Goal: Task Accomplishment & Management: Manage account settings

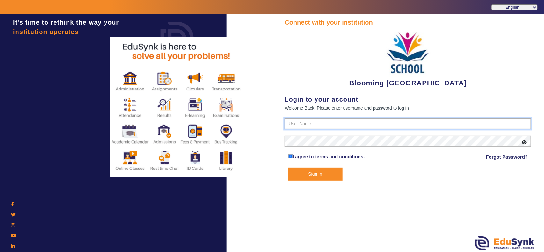
type input "4141419999"
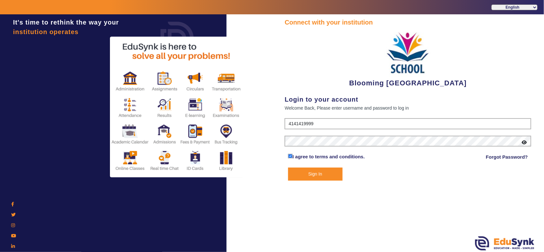
click at [321, 171] on button "Sign In" at bounding box center [315, 174] width 55 height 13
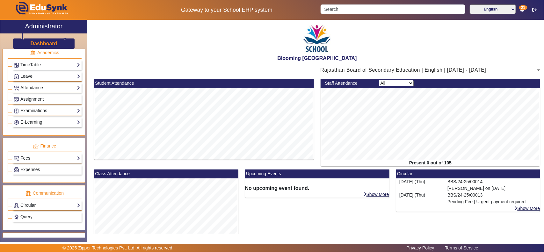
scroll to position [266, 0]
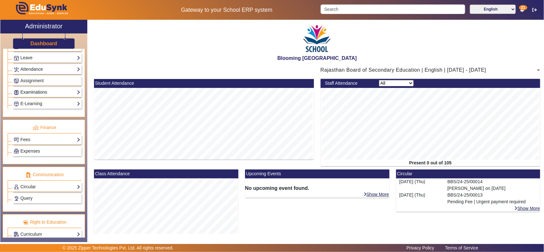
click at [41, 96] on link "Examinations" at bounding box center [47, 92] width 67 height 7
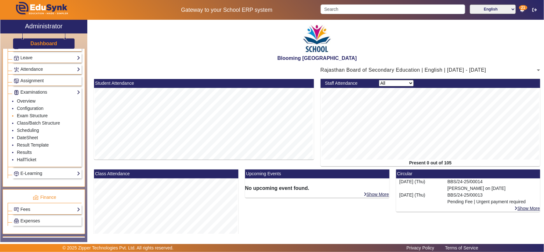
click at [26, 118] on link "Exam Structure" at bounding box center [32, 115] width 31 height 5
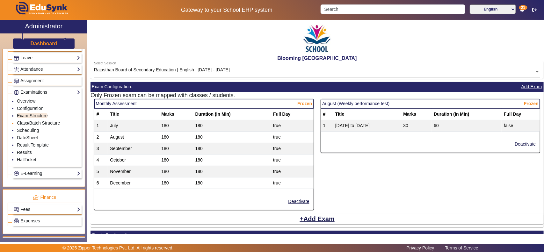
click at [33, 126] on link "Class/Batch Structure" at bounding box center [38, 123] width 43 height 5
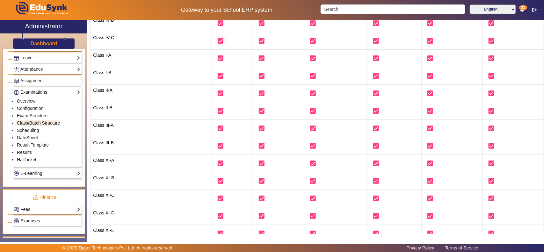
scroll to position [133, 0]
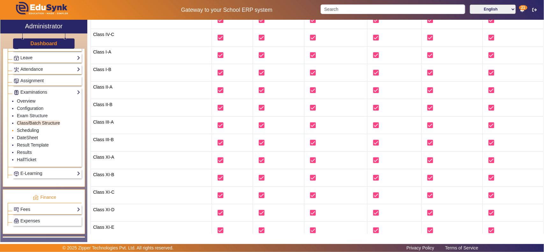
click at [27, 133] on link "Scheduling" at bounding box center [28, 130] width 22 height 5
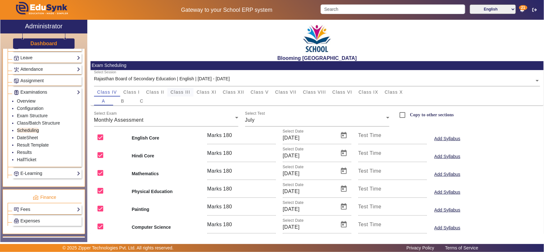
click at [179, 91] on span "Class III" at bounding box center [181, 92] width 20 height 4
click at [299, 123] on div "July" at bounding box center [315, 120] width 141 height 8
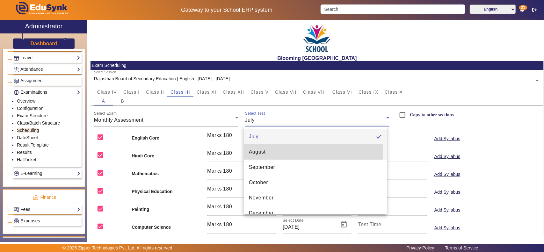
click at [296, 152] on mat-option "August" at bounding box center [315, 151] width 143 height 15
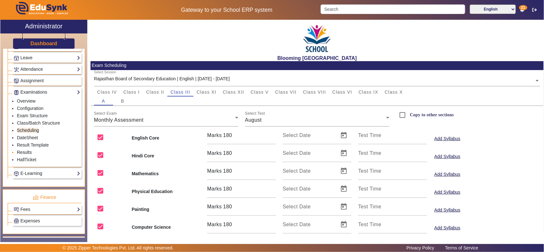
click at [25, 155] on link "Results" at bounding box center [24, 152] width 15 height 5
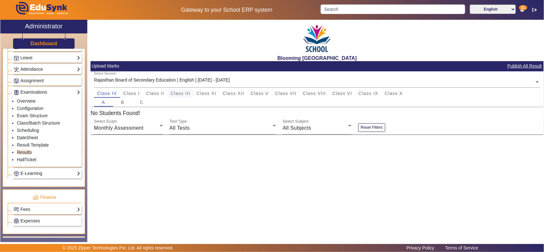
click at [184, 91] on span "Class III" at bounding box center [181, 93] width 20 height 4
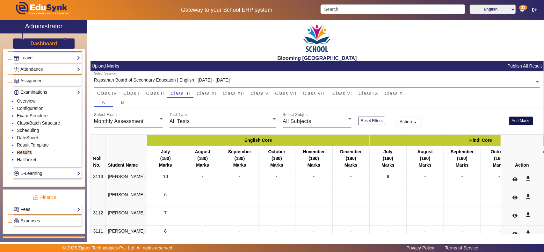
click at [524, 122] on button "Add Marks" at bounding box center [522, 121] width 24 height 9
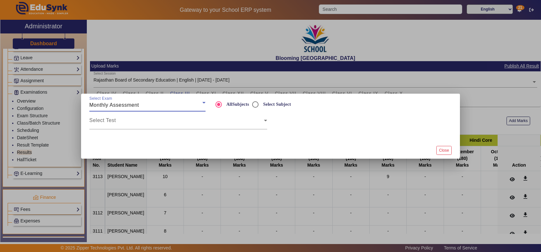
click at [164, 130] on div at bounding box center [270, 135] width 369 height 13
click at [165, 123] on span at bounding box center [176, 123] width 174 height 8
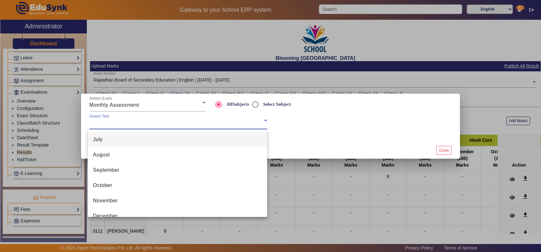
click at [111, 140] on mat-option "July" at bounding box center [177, 139] width 179 height 15
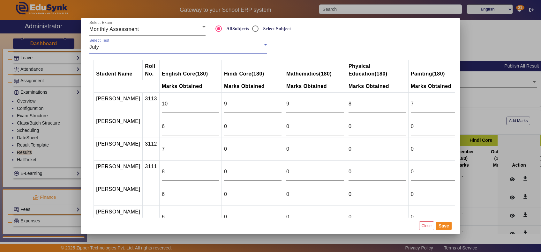
scroll to position [66, 0]
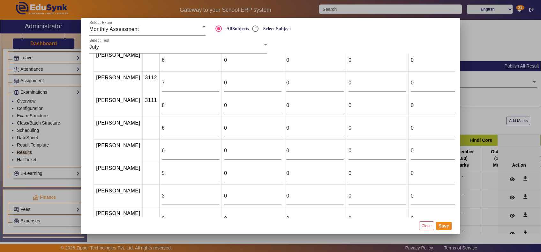
click at [159, 122] on td "6" at bounding box center [190, 128] width 62 height 23
drag, startPoint x: 143, startPoint y: 128, endPoint x: 123, endPoint y: 128, distance: 19.1
click at [123, 128] on tr "[PERSON_NAME] 6 0 0 0 0 0 0 0 0 0 0 0 0" at bounding box center [531, 128] width 874 height 23
type input "176"
click at [233, 129] on input "0" at bounding box center [252, 128] width 57 height 8
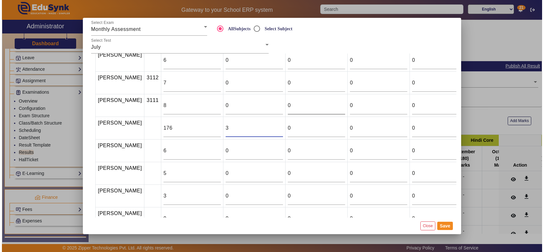
scroll to position [0, 0]
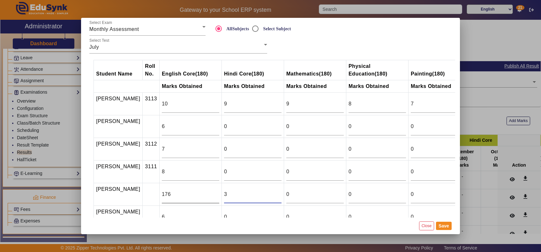
type input "3"
drag, startPoint x: 139, startPoint y: 197, endPoint x: 133, endPoint y: 197, distance: 6.4
click at [133, 197] on tr "[PERSON_NAME] 176 3 0 0 0 0 0 0 0 0 0 0 0" at bounding box center [531, 194] width 874 height 23
type input "140"
type input "148"
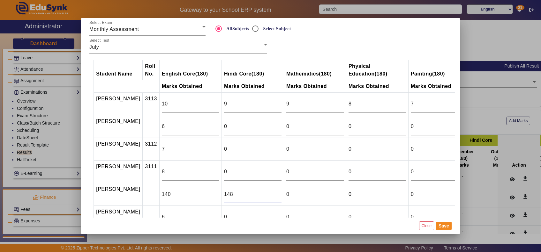
drag, startPoint x: 433, startPoint y: 224, endPoint x: 0, endPoint y: 35, distance: 471.8
click at [432, 224] on button "Close" at bounding box center [426, 226] width 15 height 9
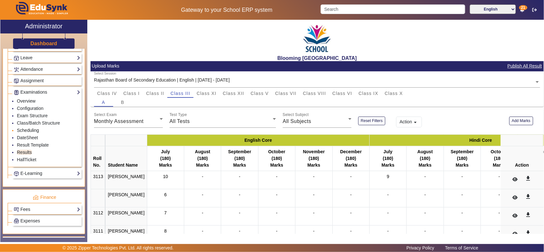
click at [36, 133] on link "Scheduling" at bounding box center [28, 130] width 22 height 5
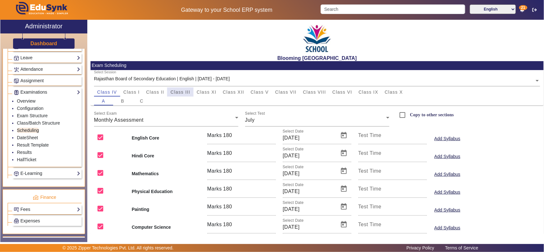
click at [180, 94] on span "Class III" at bounding box center [181, 92] width 20 height 4
drag, startPoint x: 240, startPoint y: 137, endPoint x: 213, endPoint y: 135, distance: 27.5
click at [213, 135] on div "Marks 180" at bounding box center [241, 136] width 69 height 18
type input "10"
drag, startPoint x: 233, startPoint y: 152, endPoint x: 218, endPoint y: 149, distance: 15.5
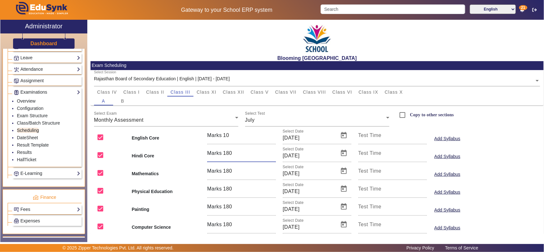
click at [218, 149] on div "Marks 180" at bounding box center [241, 153] width 69 height 18
type input "10"
drag, startPoint x: 225, startPoint y: 170, endPoint x: 216, endPoint y: 168, distance: 9.4
click at [216, 168] on div "Marks 180" at bounding box center [241, 171] width 69 height 18
type input "10"
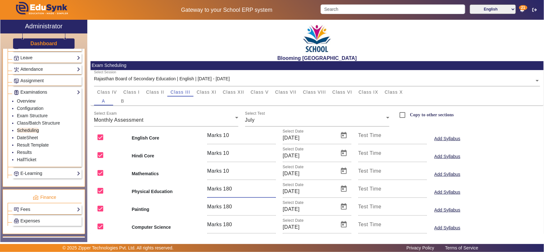
drag, startPoint x: 234, startPoint y: 186, endPoint x: 209, endPoint y: 194, distance: 25.9
click at [209, 194] on div "Marks 180" at bounding box center [241, 189] width 69 height 18
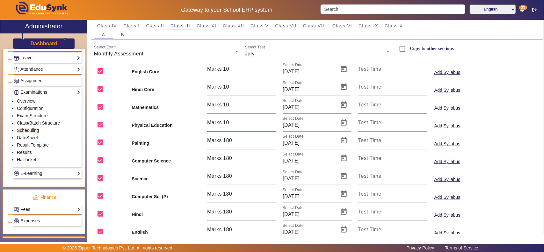
type input "10"
drag, startPoint x: 222, startPoint y: 141, endPoint x: 212, endPoint y: 141, distance: 10.2
click at [214, 141] on div "Marks 180" at bounding box center [241, 141] width 69 height 18
type input "10"
drag, startPoint x: 243, startPoint y: 156, endPoint x: 190, endPoint y: 156, distance: 53.3
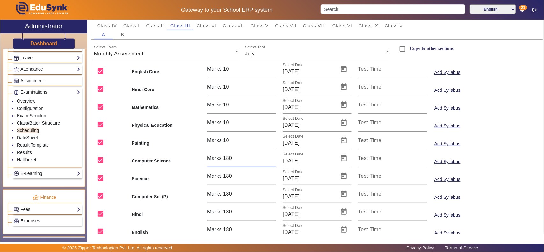
click at [192, 157] on div "Computer Science Marks 180 Select Date [DATE] Test Time Add Syllabus" at bounding box center [318, 159] width 454 height 18
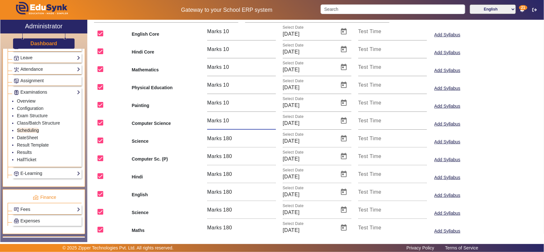
scroll to position [133, 0]
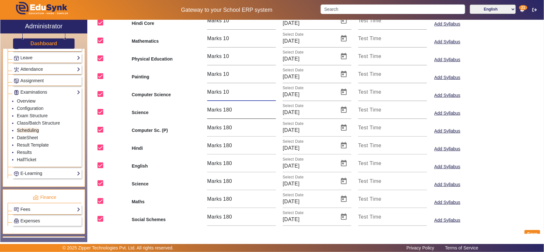
type input "10"
drag, startPoint x: 239, startPoint y: 111, endPoint x: 213, endPoint y: 111, distance: 25.5
click at [214, 111] on div "Marks 180" at bounding box center [241, 110] width 69 height 18
type input "10"
drag, startPoint x: 238, startPoint y: 124, endPoint x: 200, endPoint y: 125, distance: 37.3
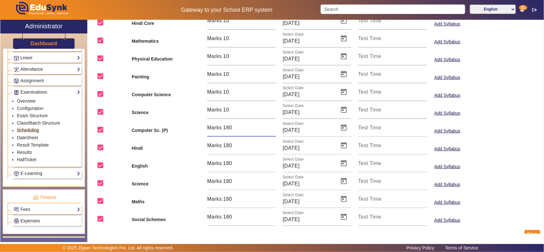
click at [200, 125] on div "Computer Sc. (P) Marks 180 Select Date [DATE] Test Time Add Syllabus" at bounding box center [318, 128] width 454 height 18
type input "10"
drag, startPoint x: 238, startPoint y: 147, endPoint x: 175, endPoint y: 145, distance: 62.5
click at [177, 146] on div "Hindi Marks 180 Select Date [DATE] Test Time Add Syllabus" at bounding box center [318, 146] width 454 height 18
type input "10"
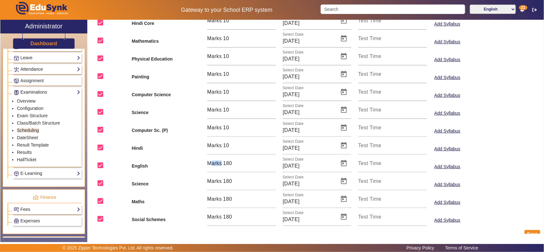
drag, startPoint x: 230, startPoint y: 159, endPoint x: 205, endPoint y: 163, distance: 25.5
click at [208, 162] on div "Marks 180" at bounding box center [241, 164] width 69 height 18
type input "1"
type input "10"
drag, startPoint x: 235, startPoint y: 181, endPoint x: 205, endPoint y: 181, distance: 29.7
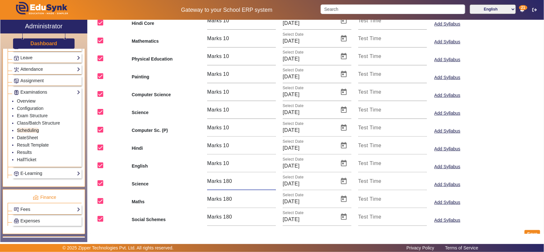
click at [207, 181] on div "Marks 180" at bounding box center [241, 182] width 69 height 18
type input "10"
drag, startPoint x: 234, startPoint y: 198, endPoint x: 211, endPoint y: 198, distance: 23.6
click at [214, 199] on div "Marks 180" at bounding box center [241, 199] width 69 height 18
type input "10"
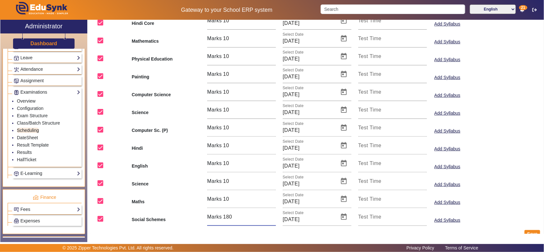
drag, startPoint x: 233, startPoint y: 218, endPoint x: 203, endPoint y: 216, distance: 30.7
click at [207, 218] on div "Marks 180" at bounding box center [241, 217] width 69 height 18
type input "10"
click at [530, 231] on button "Save" at bounding box center [533, 234] width 16 height 8
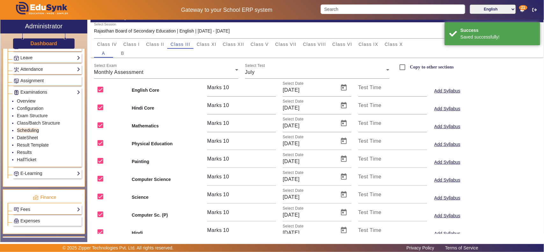
scroll to position [0, 0]
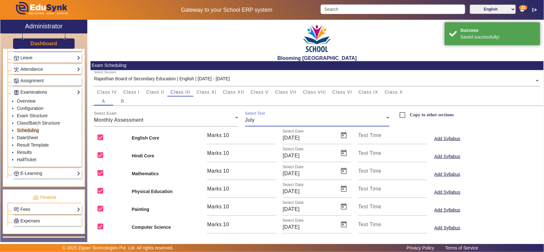
click at [265, 119] on div "July" at bounding box center [315, 120] width 141 height 8
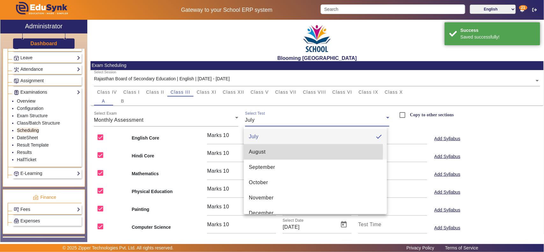
click at [257, 152] on span "August" at bounding box center [257, 152] width 17 height 8
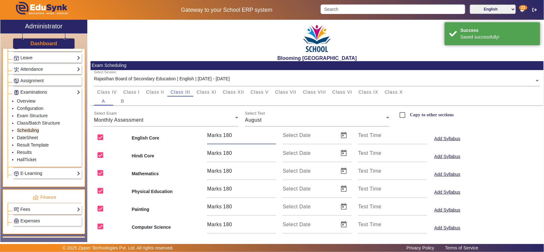
drag, startPoint x: 235, startPoint y: 135, endPoint x: 218, endPoint y: 134, distance: 17.6
click at [218, 135] on div "Marks 180" at bounding box center [241, 136] width 69 height 18
type input "10"
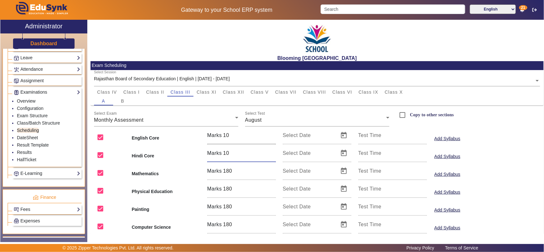
type input "10"
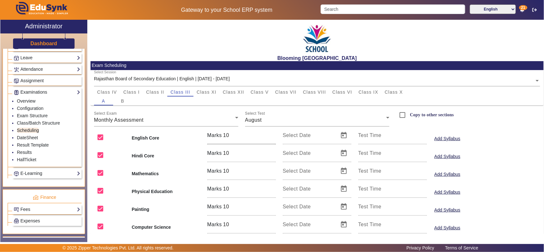
scroll to position [117, 0]
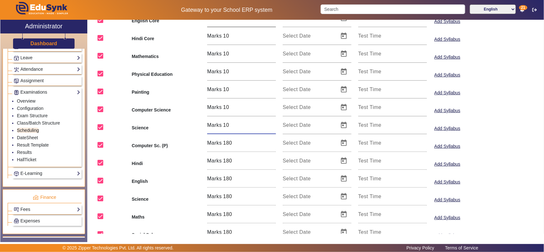
type input "10"
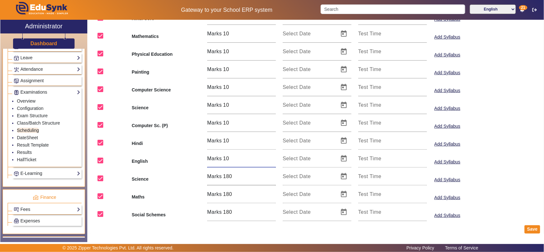
scroll to position [144, 0]
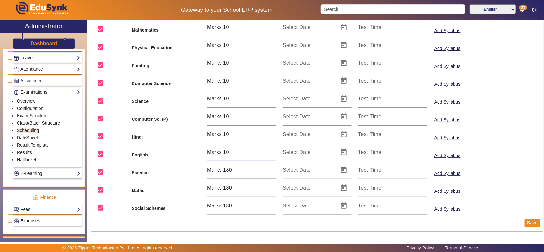
type input "10"
click at [230, 169] on input "180" at bounding box center [249, 170] width 53 height 8
type input "10"
click at [230, 188] on input "180" at bounding box center [249, 188] width 53 height 8
type input "10"
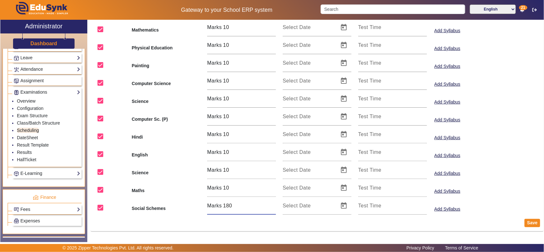
click at [230, 206] on input "180" at bounding box center [249, 206] width 53 height 8
type input "10"
click at [531, 221] on button "Save" at bounding box center [533, 223] width 16 height 8
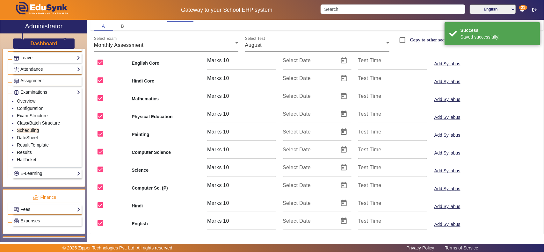
scroll to position [0, 0]
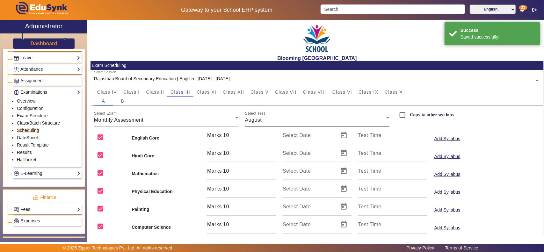
click at [273, 119] on div "August" at bounding box center [315, 120] width 141 height 8
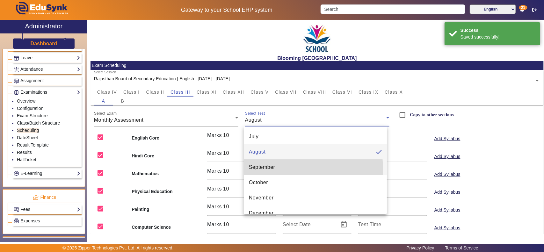
click at [273, 169] on span "September" at bounding box center [262, 168] width 26 height 8
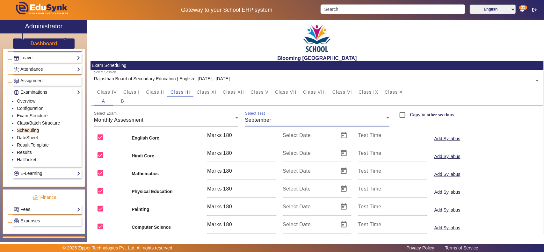
click at [230, 135] on input "180" at bounding box center [249, 136] width 53 height 8
type input "10"
click at [231, 154] on input "180" at bounding box center [249, 154] width 53 height 8
type input "10"
click at [230, 171] on input "180" at bounding box center [249, 171] width 53 height 8
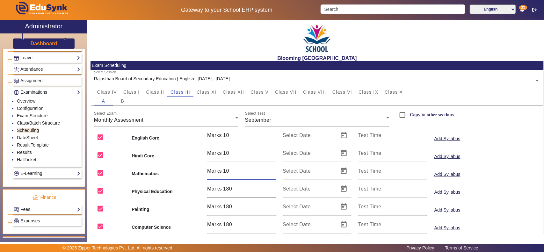
type input "10"
drag, startPoint x: 231, startPoint y: 189, endPoint x: 231, endPoint y: 198, distance: 9.9
click at [231, 189] on input "180" at bounding box center [249, 189] width 53 height 8
type input "10"
click at [230, 206] on input "180" at bounding box center [249, 207] width 53 height 8
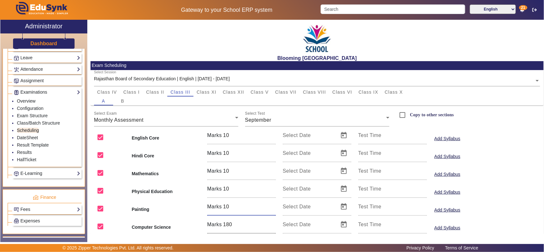
type input "10"
click at [231, 225] on input "180" at bounding box center [249, 225] width 53 height 8
type input "10"
click at [506, 219] on div "Computer Science Marks 10 Select Date Test Time Add Syllabus" at bounding box center [318, 225] width 454 height 18
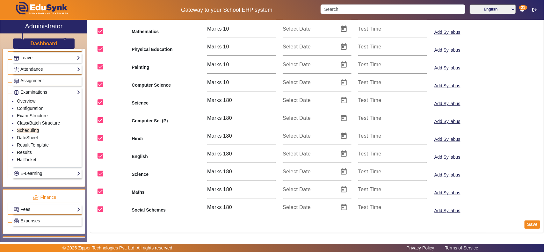
scroll to position [144, 0]
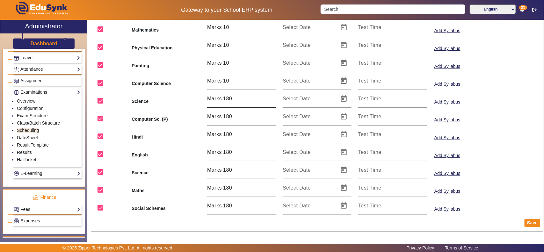
click at [230, 99] on input "180" at bounding box center [249, 99] width 53 height 8
type input "10"
click at [230, 116] on input "180" at bounding box center [249, 117] width 53 height 8
type input "10"
click at [229, 134] on input "180" at bounding box center [249, 135] width 53 height 8
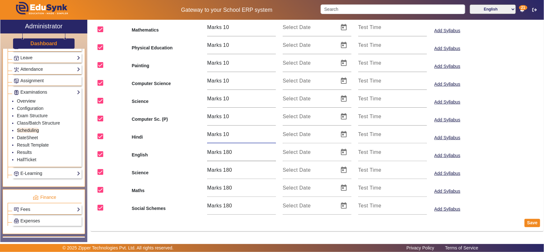
type input "10"
click at [230, 150] on input "180" at bounding box center [249, 153] width 53 height 8
type input "10"
click at [230, 169] on input "180" at bounding box center [249, 170] width 53 height 8
type input "10"
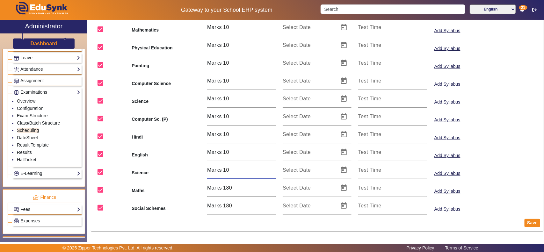
click at [229, 189] on input "180" at bounding box center [249, 188] width 53 height 8
type input "10"
click at [231, 204] on input "10" at bounding box center [249, 206] width 53 height 8
type input "10"
click at [529, 223] on button "Save" at bounding box center [533, 223] width 16 height 8
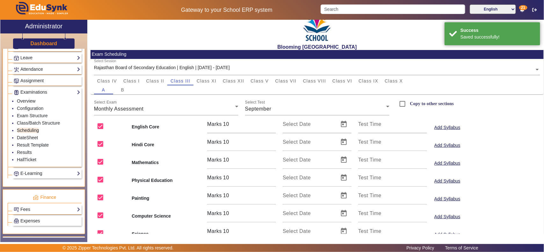
scroll to position [77, 0]
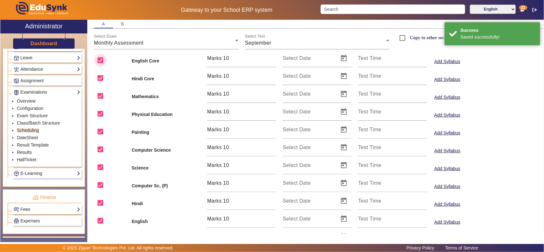
click at [100, 60] on input "checkbox" at bounding box center [100, 60] width 13 height 13
checkbox input "false"
click at [101, 76] on input "checkbox" at bounding box center [100, 78] width 13 height 13
checkbox input "false"
drag, startPoint x: 100, startPoint y: 95, endPoint x: 103, endPoint y: 118, distance: 23.2
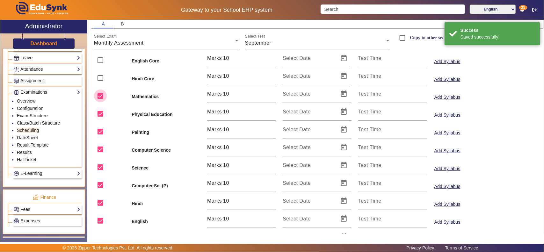
click at [100, 96] on input "checkbox" at bounding box center [100, 96] width 13 height 13
checkbox input "false"
drag, startPoint x: 103, startPoint y: 114, endPoint x: 102, endPoint y: 140, distance: 25.5
click at [102, 119] on input "checkbox" at bounding box center [100, 113] width 13 height 13
checkbox input "false"
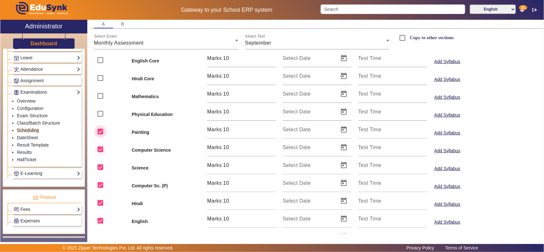
drag, startPoint x: 100, startPoint y: 132, endPoint x: 101, endPoint y: 144, distance: 11.6
click at [100, 133] on input "checkbox" at bounding box center [100, 131] width 13 height 13
checkbox input "false"
click at [101, 144] on input "checkbox" at bounding box center [100, 149] width 13 height 13
checkbox input "false"
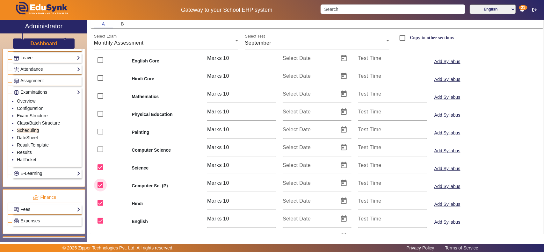
click at [101, 186] on input "checkbox" at bounding box center [100, 185] width 13 height 13
checkbox input "false"
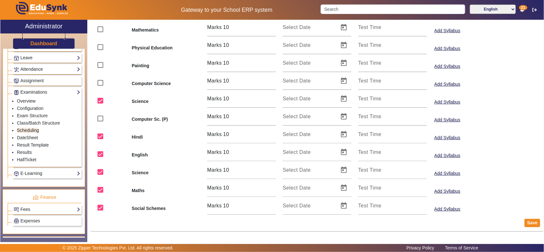
drag, startPoint x: 531, startPoint y: 222, endPoint x: 507, endPoint y: 221, distance: 23.6
click at [530, 222] on button "Save" at bounding box center [533, 223] width 16 height 8
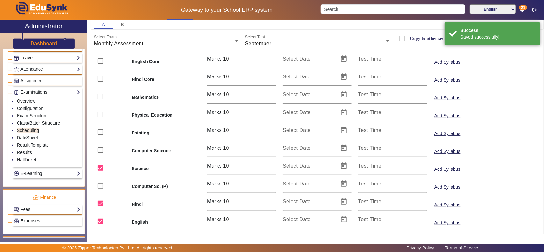
scroll to position [0, 0]
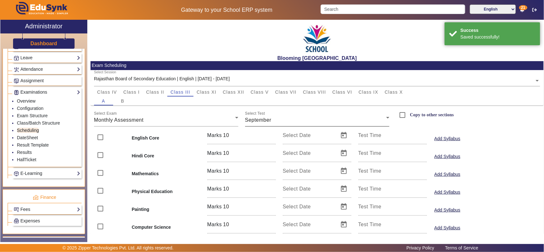
click at [284, 119] on div "September" at bounding box center [315, 120] width 141 height 8
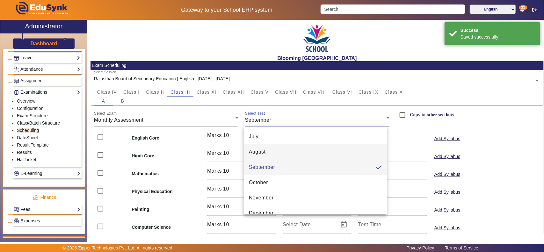
click at [250, 152] on span "August" at bounding box center [257, 152] width 17 height 8
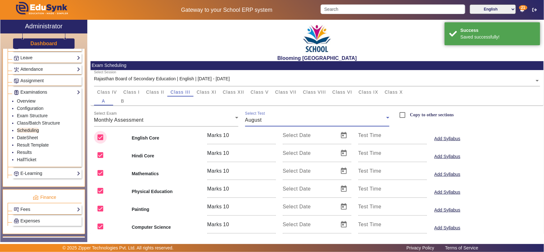
drag, startPoint x: 101, startPoint y: 137, endPoint x: 101, endPoint y: 144, distance: 7.0
click at [101, 141] on input "checkbox" at bounding box center [100, 137] width 13 height 13
checkbox input "false"
click at [101, 155] on input "checkbox" at bounding box center [100, 155] width 13 height 13
checkbox input "false"
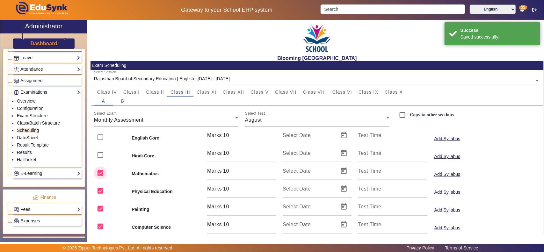
drag, startPoint x: 100, startPoint y: 169, endPoint x: 100, endPoint y: 179, distance: 9.6
click at [100, 170] on input "checkbox" at bounding box center [100, 173] width 13 height 13
checkbox input "false"
drag, startPoint x: 100, startPoint y: 187, endPoint x: 100, endPoint y: 196, distance: 9.6
click at [100, 188] on input "checkbox" at bounding box center [100, 191] width 13 height 13
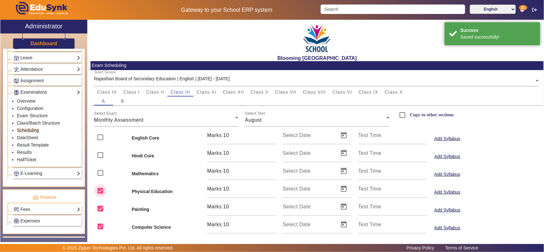
checkbox input "false"
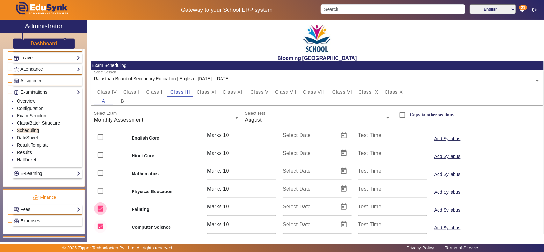
drag, startPoint x: 100, startPoint y: 204, endPoint x: 101, endPoint y: 222, distance: 17.6
click at [100, 206] on input "checkbox" at bounding box center [100, 209] width 13 height 13
checkbox input "false"
click at [101, 224] on input "checkbox" at bounding box center [100, 226] width 13 height 13
checkbox input "false"
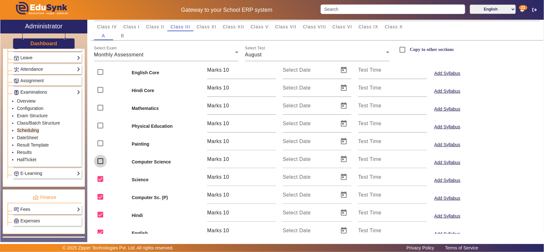
scroll to position [144, 0]
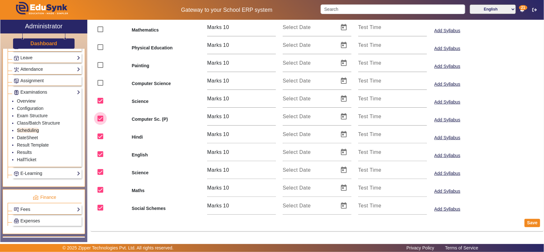
drag, startPoint x: 102, startPoint y: 117, endPoint x: 326, endPoint y: 165, distance: 228.5
click at [103, 117] on input "checkbox" at bounding box center [100, 118] width 13 height 13
checkbox input "false"
click at [528, 221] on button "Save" at bounding box center [533, 223] width 16 height 8
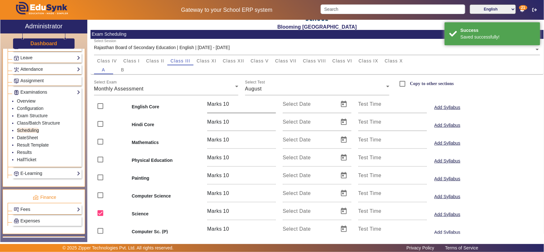
scroll to position [0, 0]
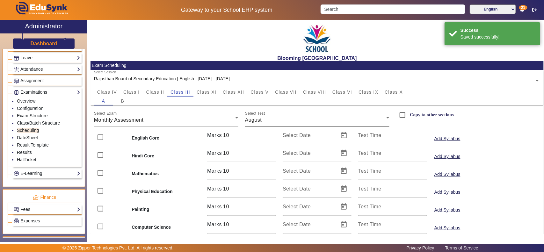
click at [257, 123] on span "August" at bounding box center [253, 119] width 17 height 5
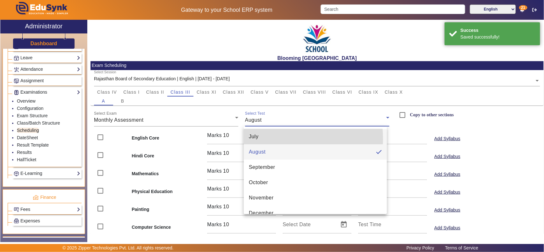
click at [257, 139] on span "July" at bounding box center [254, 137] width 10 height 8
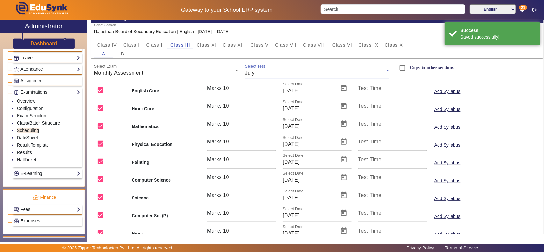
scroll to position [66, 0]
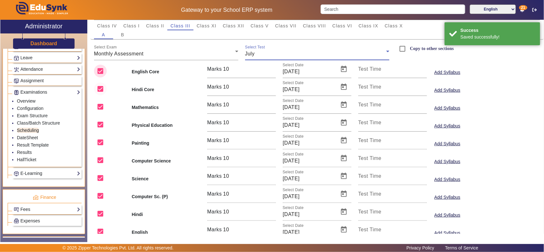
drag, startPoint x: 101, startPoint y: 68, endPoint x: 101, endPoint y: 89, distance: 21.4
click at [101, 70] on input "checkbox" at bounding box center [100, 71] width 13 height 13
checkbox input "false"
click at [101, 90] on input "checkbox" at bounding box center [100, 89] width 13 height 13
checkbox input "false"
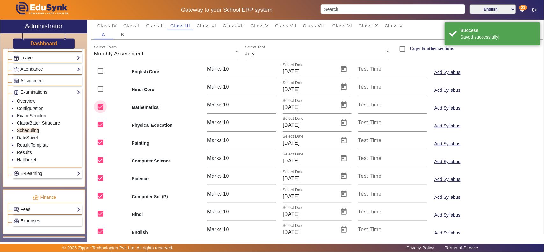
drag, startPoint x: 101, startPoint y: 106, endPoint x: 101, endPoint y: 115, distance: 9.6
click at [101, 107] on input "checkbox" at bounding box center [100, 106] width 13 height 13
checkbox input "false"
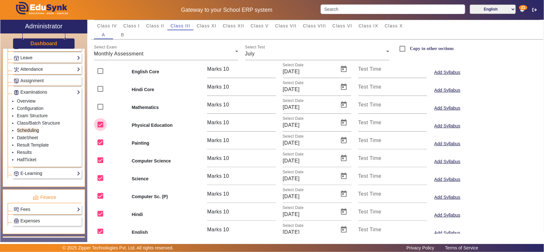
drag, startPoint x: 102, startPoint y: 128, endPoint x: 104, endPoint y: 146, distance: 17.6
click at [102, 129] on input "checkbox" at bounding box center [100, 124] width 13 height 13
checkbox input "false"
drag, startPoint x: 104, startPoint y: 144, endPoint x: 104, endPoint y: 159, distance: 15.0
click at [104, 144] on input "checkbox" at bounding box center [100, 142] width 13 height 13
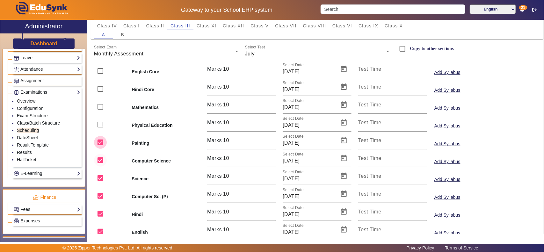
checkbox input "false"
drag, startPoint x: 103, startPoint y: 159, endPoint x: 102, endPoint y: 164, distance: 4.2
click at [102, 160] on input "checkbox" at bounding box center [100, 160] width 13 height 13
checkbox input "false"
drag, startPoint x: 103, startPoint y: 194, endPoint x: 193, endPoint y: 218, distance: 93.2
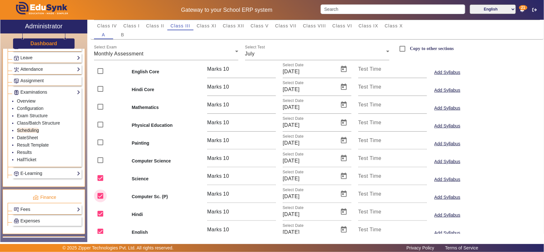
click at [104, 195] on input "checkbox" at bounding box center [100, 196] width 13 height 13
checkbox input "false"
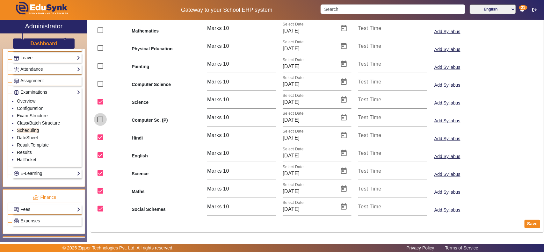
scroll to position [144, 0]
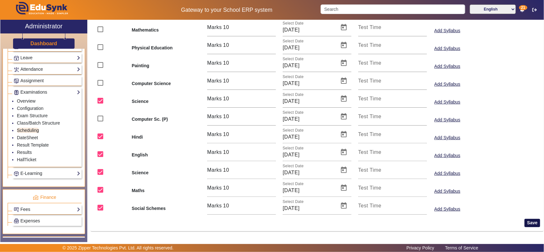
click at [529, 224] on button "Save" at bounding box center [533, 223] width 16 height 8
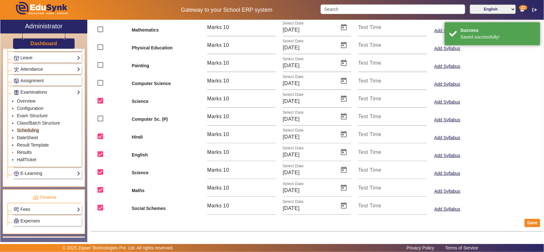
click at [26, 155] on link "Results" at bounding box center [24, 152] width 15 height 5
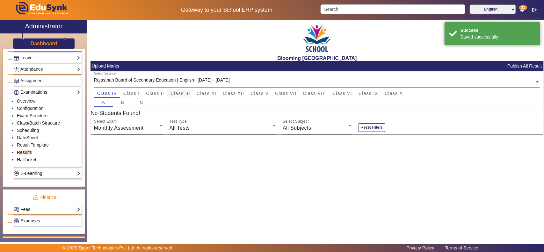
click at [176, 93] on span "Class III" at bounding box center [181, 93] width 20 height 4
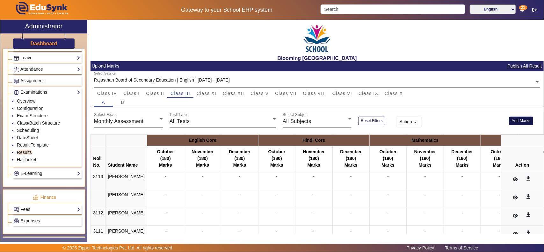
click at [514, 119] on button "Add Marks" at bounding box center [522, 121] width 24 height 9
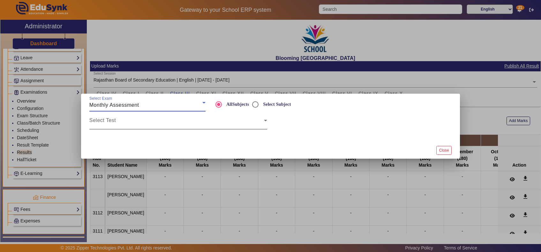
click at [122, 121] on span at bounding box center [176, 123] width 174 height 8
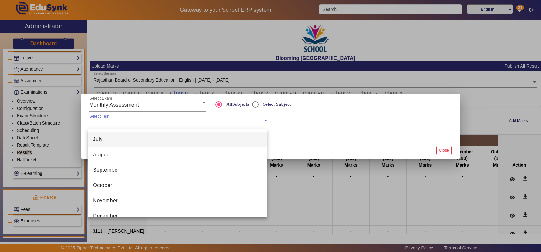
click at [118, 140] on mat-option "July" at bounding box center [177, 139] width 179 height 15
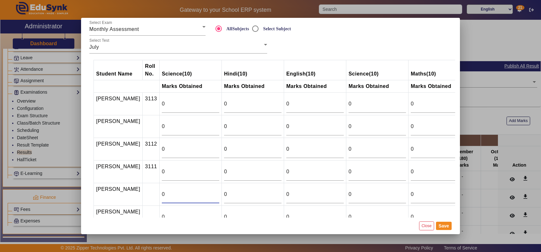
drag, startPoint x: 145, startPoint y: 193, endPoint x: 130, endPoint y: 191, distance: 15.4
click at [130, 191] on tr "[PERSON_NAME] 0 0 0 0 0 0" at bounding box center [313, 194] width 439 height 23
type input "9"
type input "8"
type input "7"
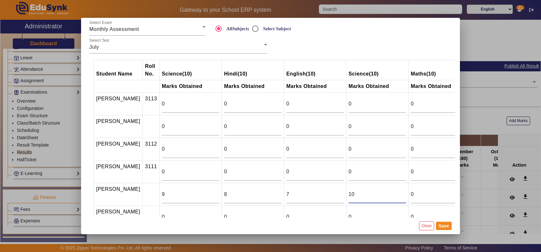
type input "10"
type input "8"
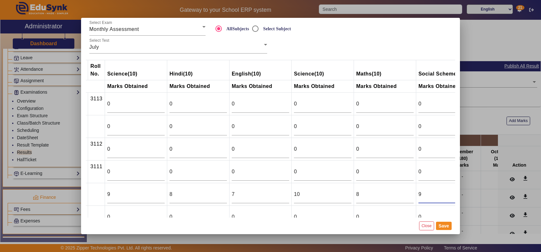
type input "9"
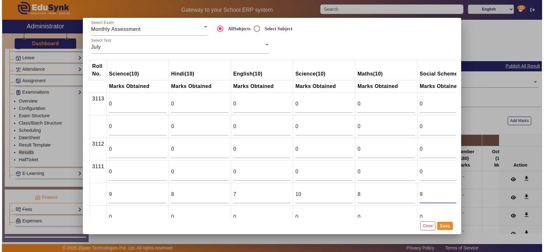
scroll to position [84, 53]
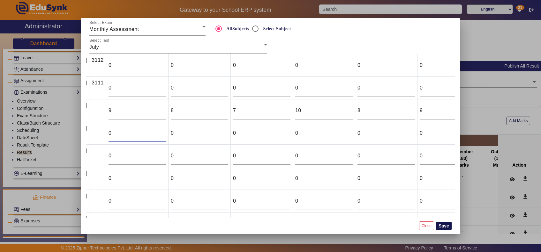
click at [446, 226] on button "Save" at bounding box center [444, 226] width 16 height 8
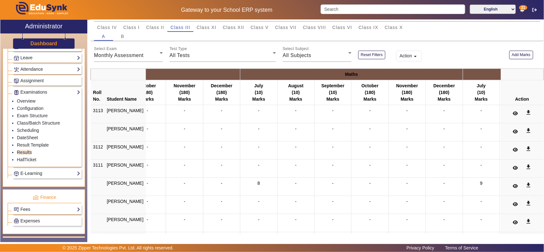
scroll to position [0, 0]
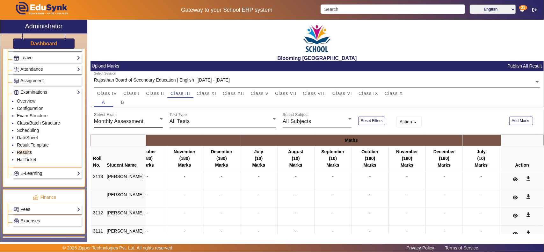
click at [135, 119] on span "Monthly Assessment" at bounding box center [119, 121] width 50 height 5
click at [214, 122] on div at bounding box center [272, 126] width 544 height 252
click at [205, 123] on div "All Tests" at bounding box center [221, 122] width 103 height 8
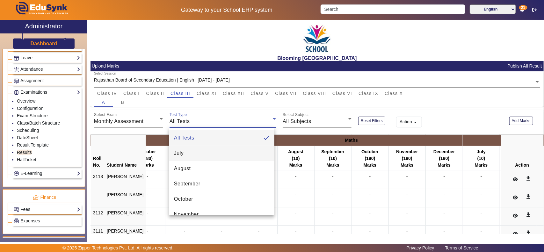
click at [183, 155] on span "July" at bounding box center [179, 154] width 10 height 8
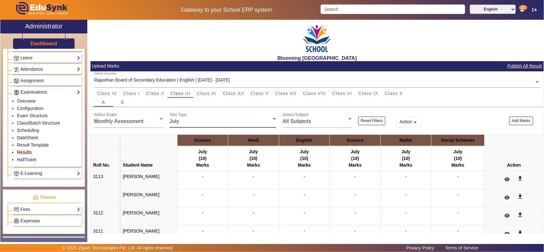
click at [228, 120] on div "July" at bounding box center [221, 122] width 103 height 8
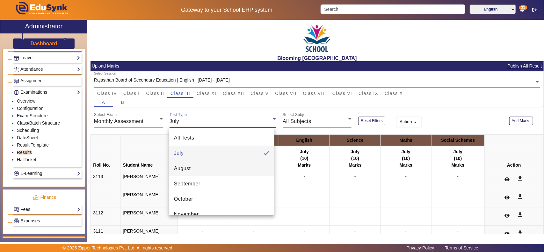
click at [208, 173] on mat-option "August" at bounding box center [222, 168] width 106 height 15
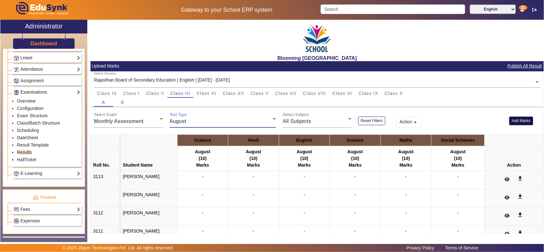
click at [523, 122] on button "Add Marks" at bounding box center [522, 121] width 24 height 9
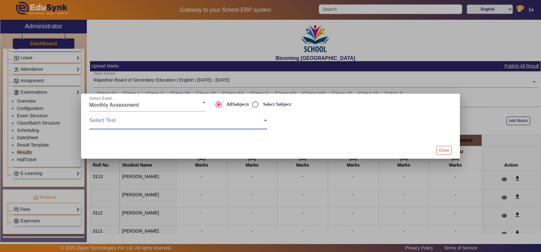
click at [114, 122] on span at bounding box center [176, 123] width 174 height 8
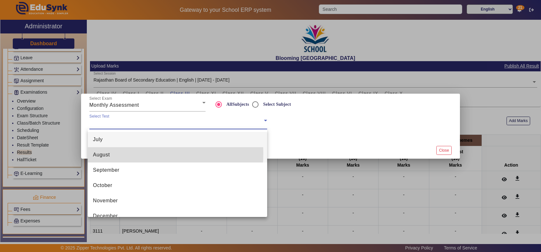
click at [114, 153] on mat-option "August" at bounding box center [177, 154] width 179 height 15
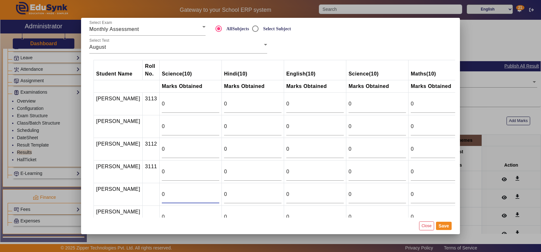
click at [162, 195] on input "0" at bounding box center [190, 195] width 57 height 8
type input "10"
type input "9"
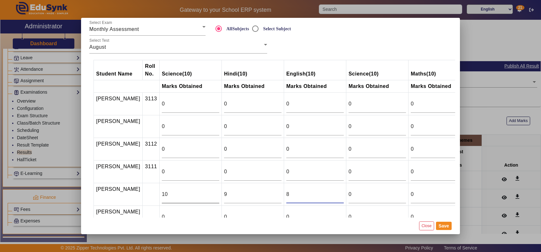
type input "8"
type input "10"
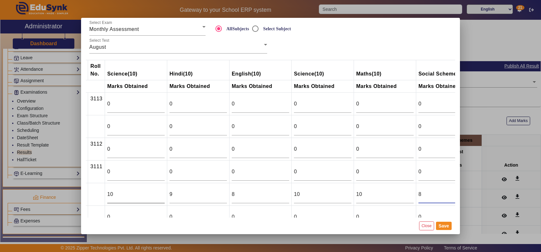
type input "8"
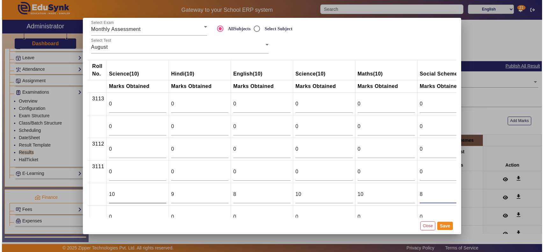
scroll to position [84, 53]
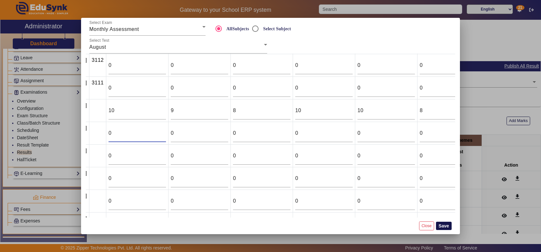
click at [450, 227] on button "Save" at bounding box center [444, 226] width 16 height 8
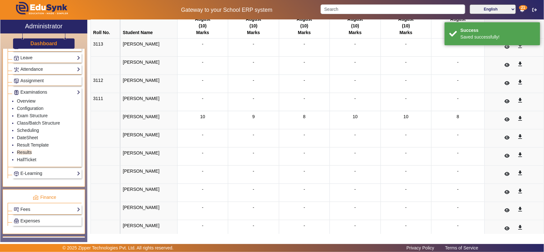
scroll to position [0, 0]
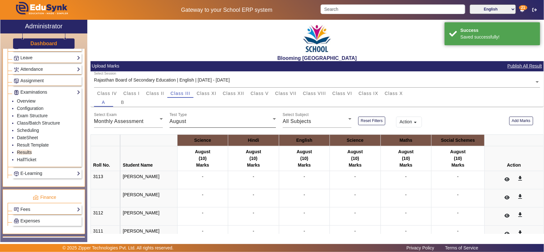
click at [197, 126] on div "Test Type August" at bounding box center [223, 119] width 107 height 18
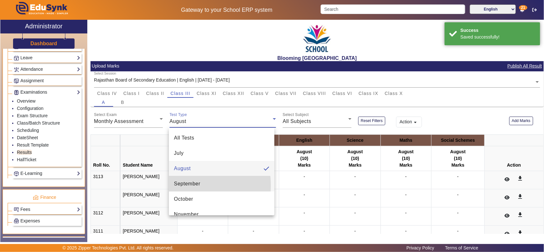
click at [181, 186] on span "September" at bounding box center [187, 184] width 26 height 8
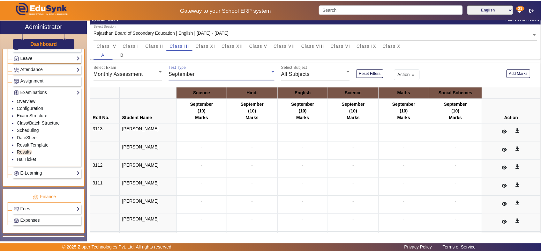
scroll to position [66, 0]
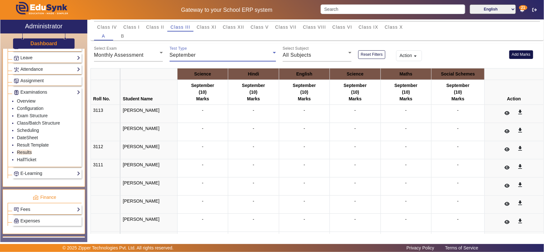
click at [522, 52] on button "Add Marks" at bounding box center [522, 54] width 24 height 9
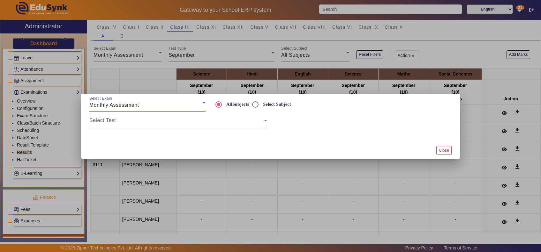
drag, startPoint x: 177, startPoint y: 124, endPoint x: 172, endPoint y: 125, distance: 5.0
click at [176, 124] on span at bounding box center [176, 123] width 174 height 8
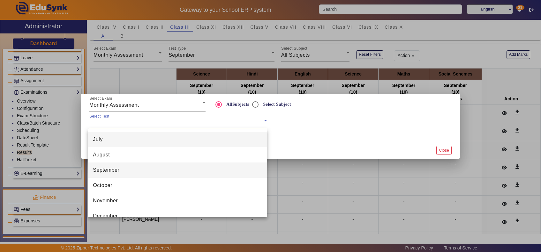
click at [114, 173] on span "September" at bounding box center [106, 170] width 26 height 8
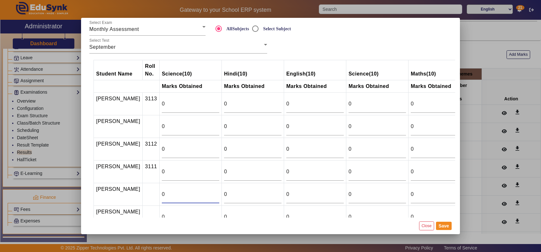
drag, startPoint x: 145, startPoint y: 194, endPoint x: 127, endPoint y: 193, distance: 18.2
click at [128, 192] on tr "[PERSON_NAME] 0 0 0 0 0 0" at bounding box center [313, 194] width 439 height 23
click at [143, 194] on td at bounding box center [151, 194] width 17 height 23
type input "8"
type input "9"
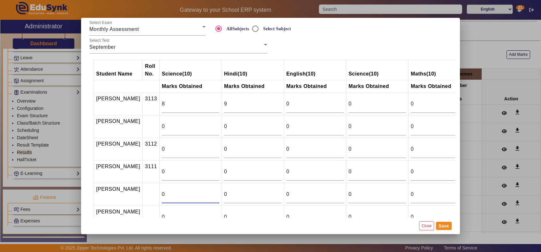
click at [162, 196] on input "0" at bounding box center [190, 195] width 57 height 8
type input "9"
type input "8"
type input "9"
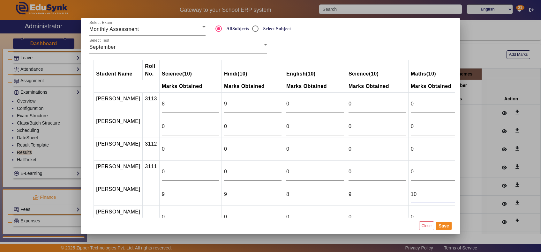
type input "10"
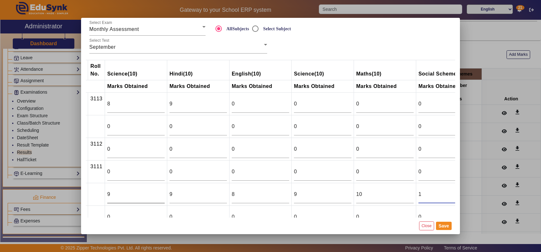
type input "10"
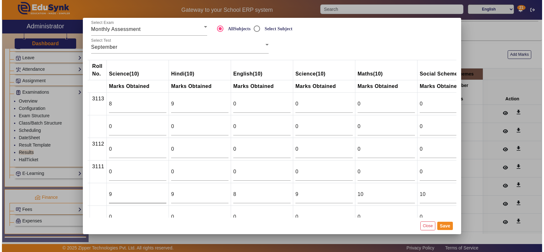
scroll to position [84, 53]
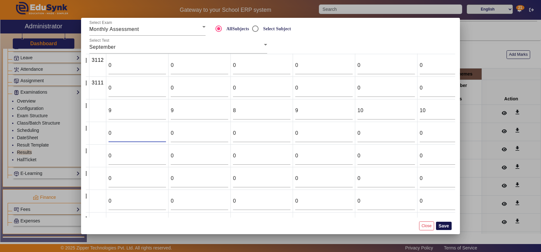
click at [446, 224] on button "Save" at bounding box center [444, 226] width 16 height 8
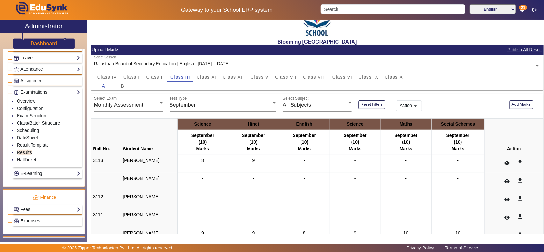
scroll to position [0, 0]
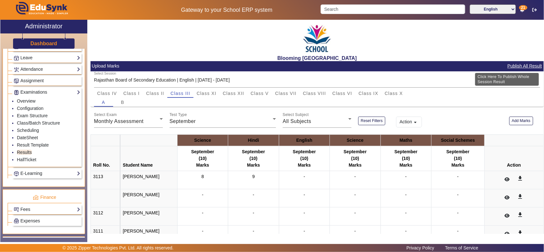
click at [525, 65] on button "Publish All Result" at bounding box center [525, 66] width 36 height 8
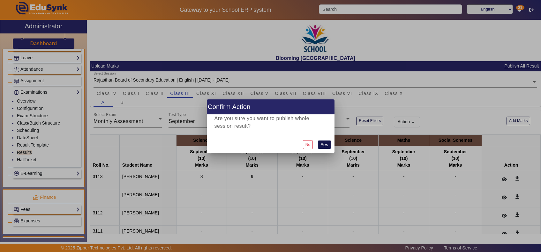
click at [325, 142] on button "Yes" at bounding box center [324, 145] width 13 height 8
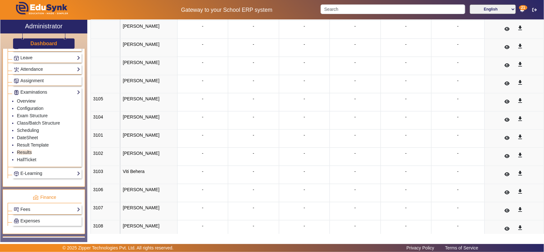
scroll to position [394, 0]
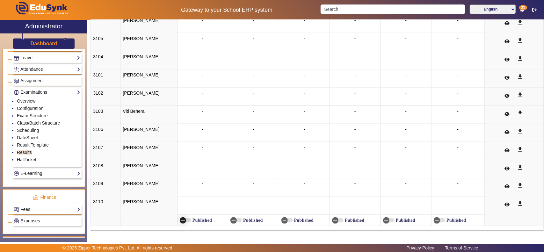
click at [183, 223] on span "button" at bounding box center [183, 220] width 13 height 13
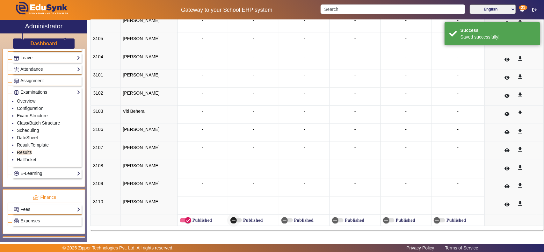
click at [233, 221] on span "button" at bounding box center [233, 220] width 13 height 13
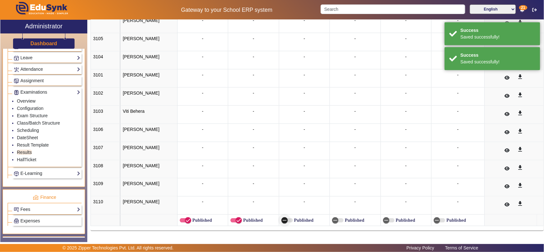
click at [285, 219] on span "button" at bounding box center [284, 220] width 13 height 13
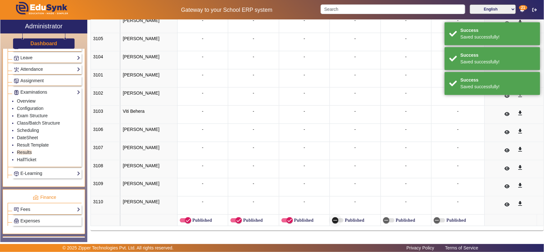
drag, startPoint x: 334, startPoint y: 220, endPoint x: 337, endPoint y: 220, distance: 3.5
click at [335, 220] on span "button" at bounding box center [335, 221] width 6 height 6
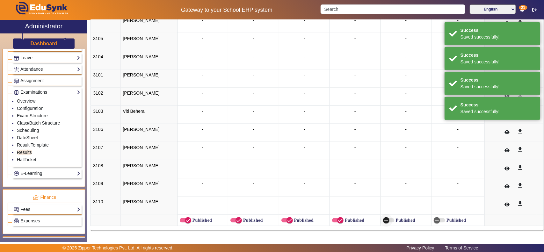
click at [390, 220] on span "button" at bounding box center [388, 220] width 11 height 4
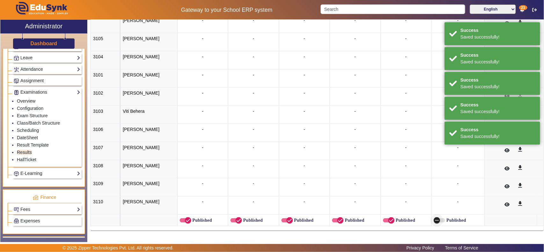
click at [434, 221] on icon "button" at bounding box center [437, 221] width 6 height 6
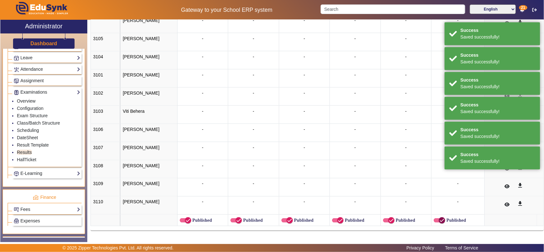
scroll to position [62, 0]
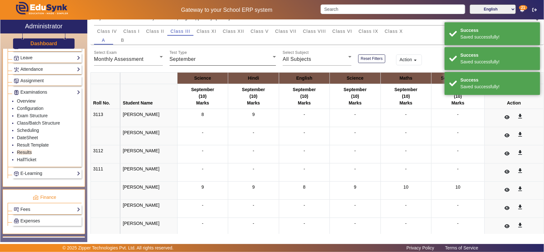
click at [211, 59] on div "September" at bounding box center [221, 59] width 103 height 8
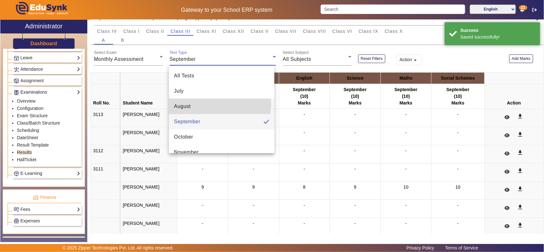
click at [192, 102] on mat-option "August" at bounding box center [222, 106] width 106 height 15
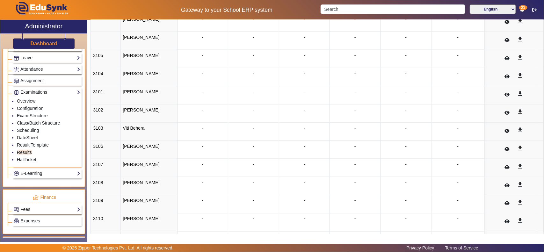
scroll to position [394, 0]
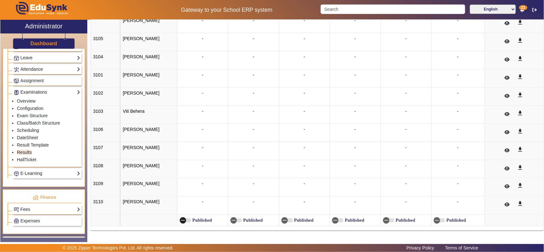
drag, startPoint x: 186, startPoint y: 220, endPoint x: 222, endPoint y: 221, distance: 36.4
click at [187, 220] on div "Published" at bounding box center [196, 220] width 32 height 5
click at [246, 219] on label "Published" at bounding box center [252, 220] width 21 height 5
click at [242, 219] on button "Published" at bounding box center [236, 220] width 11 height 4
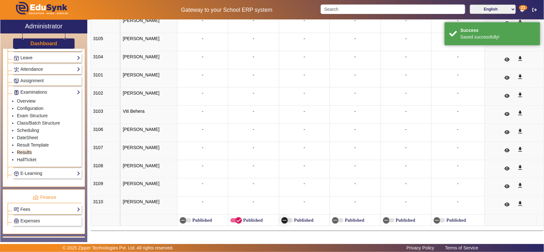
click at [287, 220] on span "button" at bounding box center [287, 220] width 11 height 4
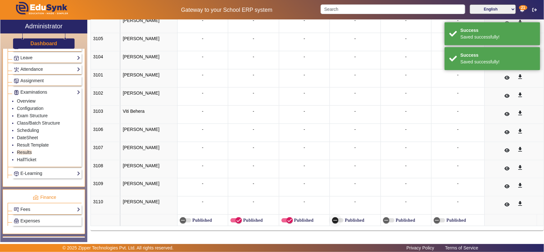
click at [335, 220] on span "button" at bounding box center [335, 220] width 13 height 13
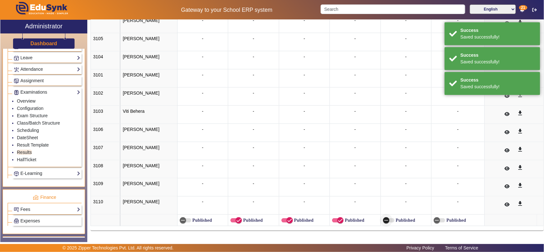
drag, startPoint x: 383, startPoint y: 219, endPoint x: 417, endPoint y: 223, distance: 34.3
click at [385, 219] on span "button" at bounding box center [386, 221] width 6 height 6
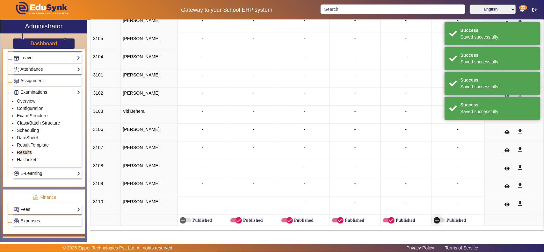
click at [434, 220] on icon "button" at bounding box center [437, 221] width 6 height 6
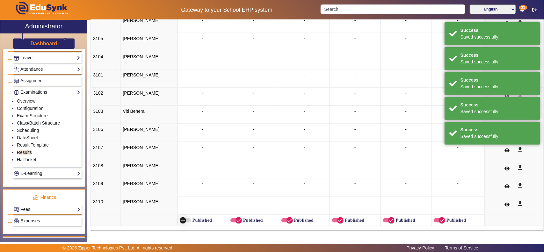
click at [181, 221] on span "button" at bounding box center [183, 221] width 6 height 6
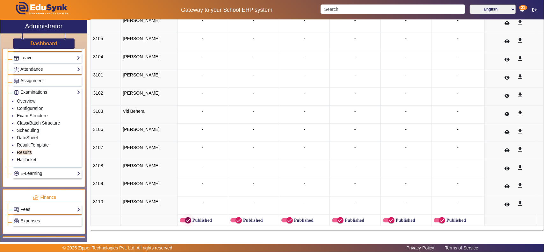
click at [180, 221] on span "button" at bounding box center [185, 220] width 11 height 4
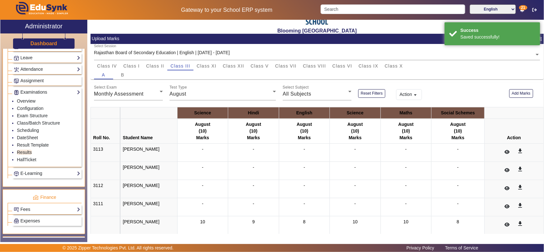
scroll to position [0, 0]
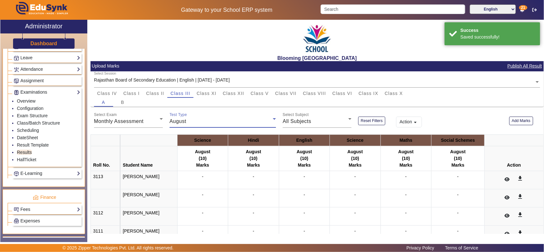
click at [195, 120] on div "August" at bounding box center [221, 122] width 103 height 8
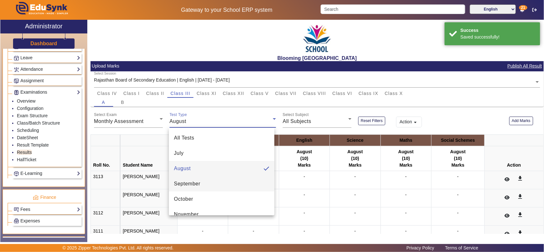
click at [185, 185] on span "September" at bounding box center [187, 184] width 26 height 8
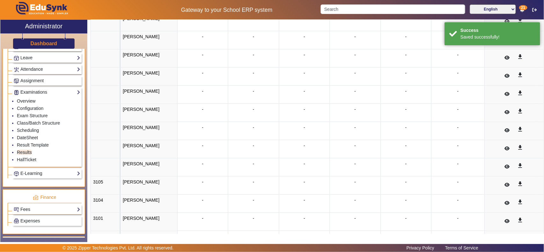
scroll to position [394, 0]
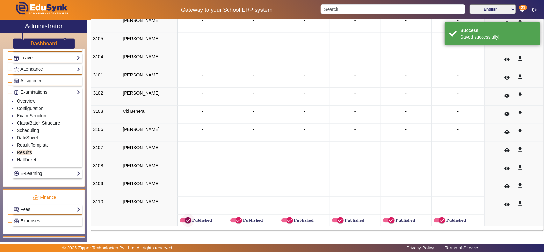
click at [182, 220] on span "button" at bounding box center [188, 220] width 13 height 13
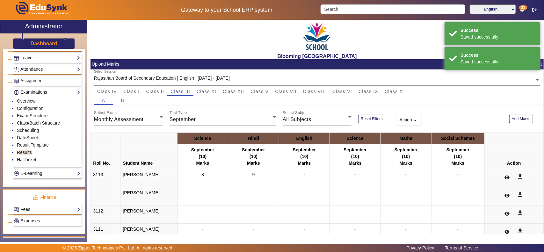
scroll to position [0, 0]
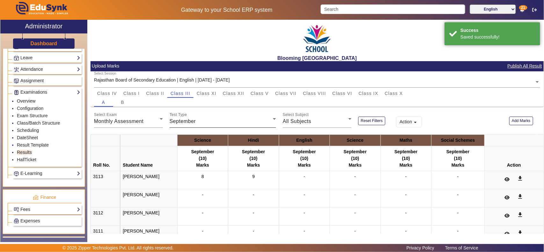
click at [197, 123] on div "September" at bounding box center [221, 122] width 103 height 8
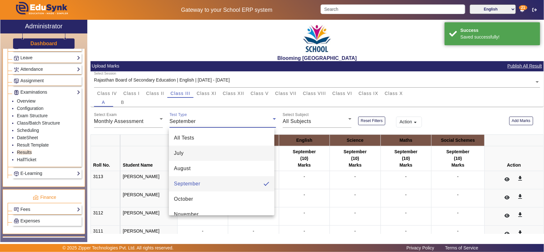
click at [189, 151] on mat-option "July" at bounding box center [222, 153] width 106 height 15
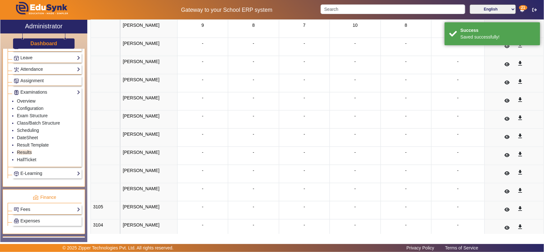
scroll to position [394, 0]
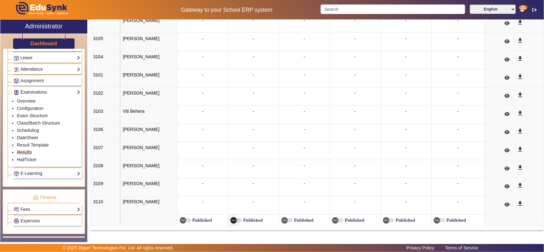
click at [236, 221] on span "button" at bounding box center [236, 220] width 11 height 4
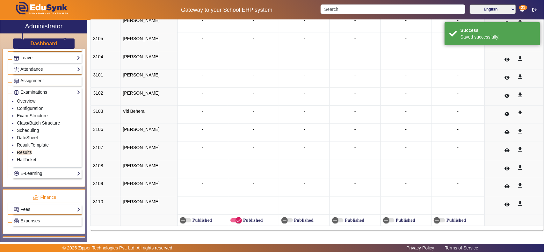
click at [293, 219] on label "Published" at bounding box center [303, 220] width 21 height 5
click at [292, 219] on button "Published" at bounding box center [287, 220] width 11 height 4
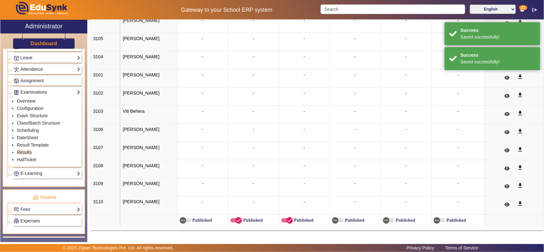
drag, startPoint x: 341, startPoint y: 221, endPoint x: 353, endPoint y: 221, distance: 11.8
click at [344, 221] on label "Published" at bounding box center [354, 220] width 21 height 5
click at [342, 221] on button "Published" at bounding box center [337, 220] width 11 height 4
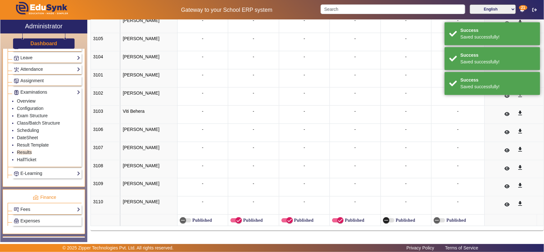
drag, startPoint x: 386, startPoint y: 221, endPoint x: 423, endPoint y: 221, distance: 36.4
click at [387, 221] on span "button" at bounding box center [386, 220] width 13 height 13
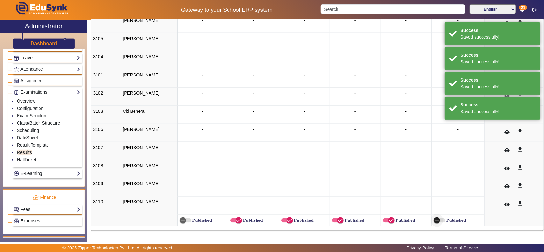
click at [436, 218] on span "button" at bounding box center [437, 220] width 13 height 13
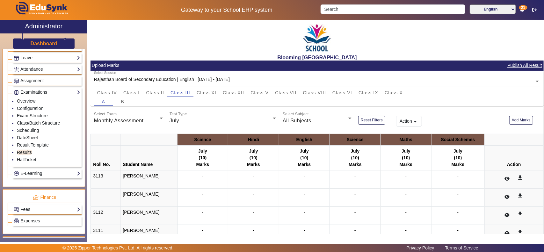
scroll to position [0, 0]
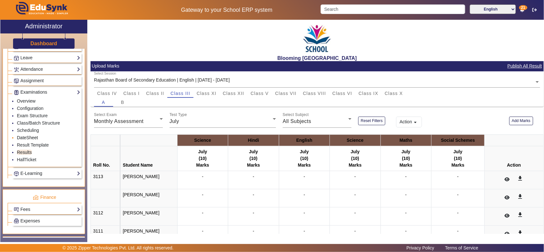
click at [34, 140] on link "DateSheet" at bounding box center [27, 137] width 21 height 5
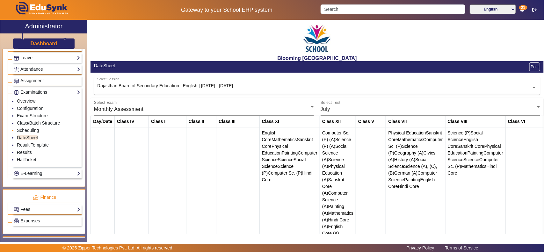
click at [23, 135] on li "Scheduling" at bounding box center [48, 130] width 63 height 7
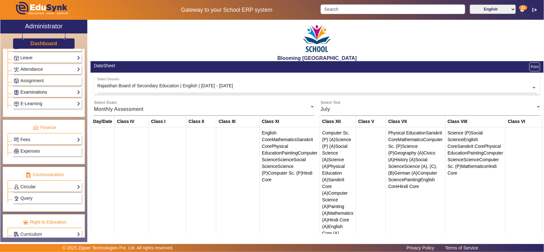
click at [41, 96] on link "Examinations" at bounding box center [47, 92] width 67 height 7
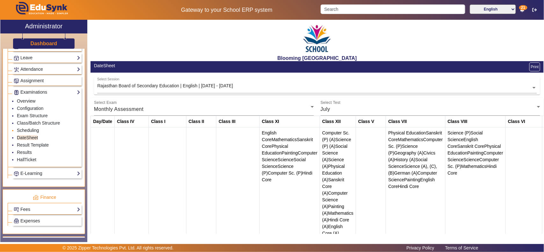
click at [31, 133] on link "Scheduling" at bounding box center [28, 130] width 22 height 5
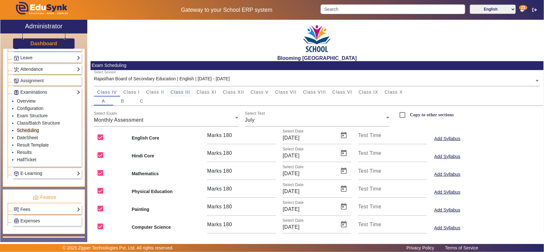
click at [180, 94] on span "Class III" at bounding box center [181, 92] width 20 height 4
click at [258, 119] on div "July" at bounding box center [315, 120] width 141 height 8
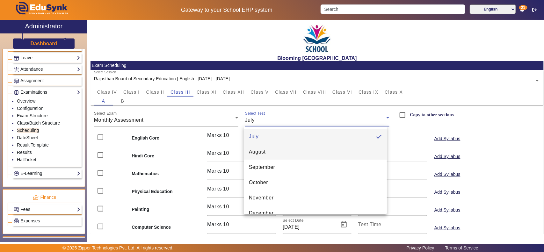
click at [265, 147] on mat-option "August" at bounding box center [315, 151] width 143 height 15
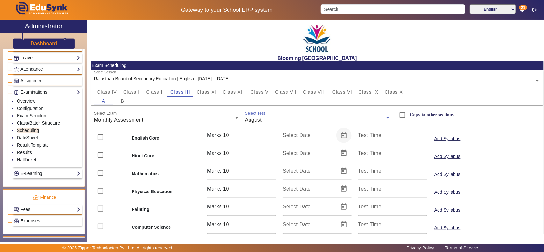
click at [345, 136] on span "Open calendar" at bounding box center [344, 135] width 15 height 15
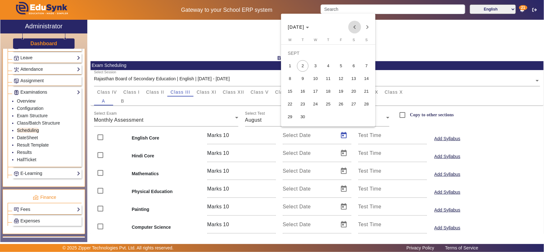
click at [357, 27] on span "Previous month" at bounding box center [355, 27] width 13 height 13
click at [329, 81] on span "14" at bounding box center [328, 78] width 11 height 11
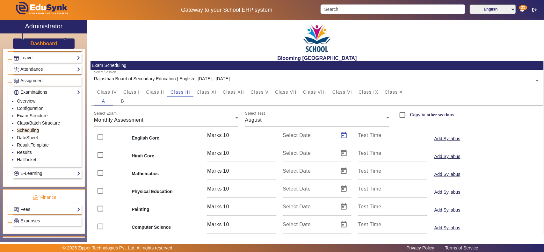
type input "[DATE]"
click at [340, 154] on span "Open calendar" at bounding box center [344, 153] width 15 height 15
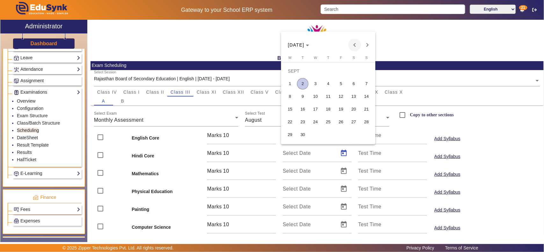
click at [355, 47] on span "Previous month" at bounding box center [355, 45] width 13 height 13
click at [340, 96] on span "15" at bounding box center [341, 96] width 11 height 11
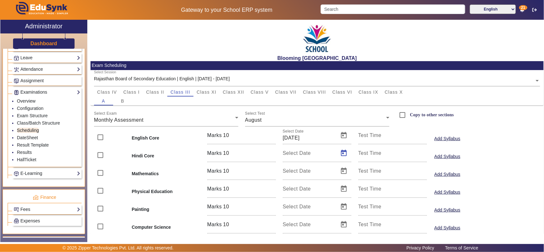
type input "[DATE]"
click at [340, 176] on span "Open calendar" at bounding box center [344, 171] width 15 height 15
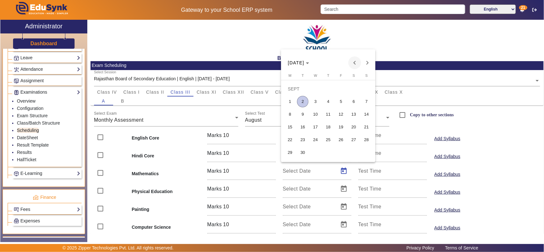
click at [358, 63] on span "Previous month" at bounding box center [355, 62] width 13 height 13
drag, startPoint x: 359, startPoint y: 110, endPoint x: 344, endPoint y: 143, distance: 35.7
click at [359, 111] on button "16" at bounding box center [354, 114] width 13 height 13
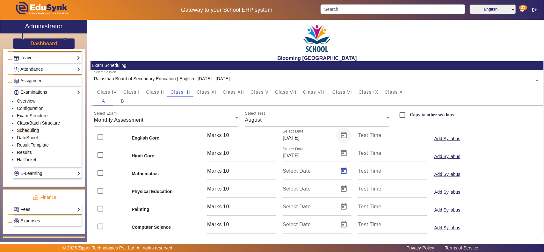
type input "[DATE]"
click at [340, 191] on span "Open calendar" at bounding box center [344, 188] width 15 height 15
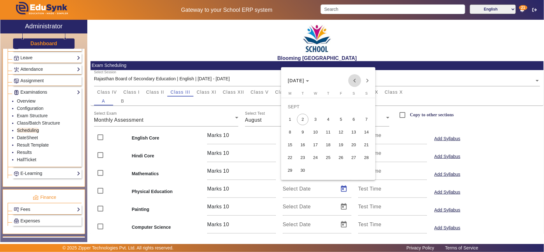
click at [354, 81] on span "Previous month" at bounding box center [355, 80] width 13 height 13
click at [299, 133] on span "12" at bounding box center [302, 132] width 11 height 11
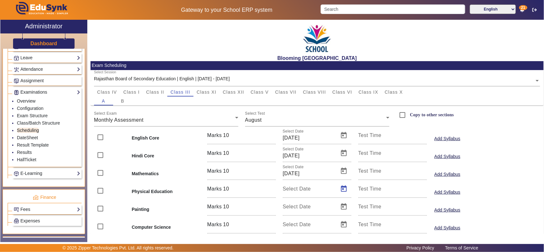
type input "[DATE]"
click at [345, 207] on span "Open calendar" at bounding box center [344, 206] width 15 height 15
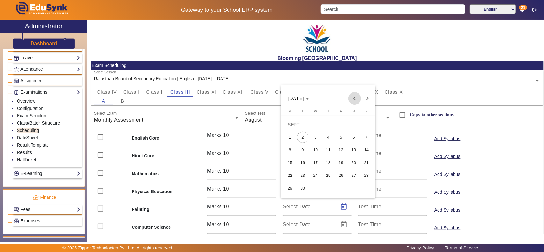
click at [353, 97] on span "Previous month" at bounding box center [355, 98] width 13 height 13
click at [519, 134] on div at bounding box center [272, 126] width 544 height 252
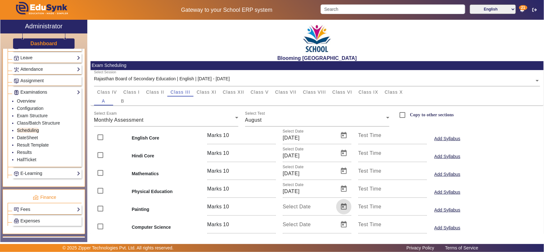
scroll to position [144, 0]
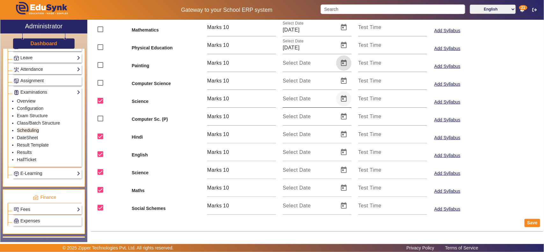
click at [345, 98] on span "Open calendar" at bounding box center [344, 98] width 15 height 15
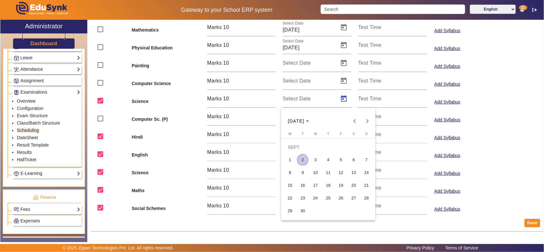
click at [544, 144] on div at bounding box center [272, 126] width 544 height 252
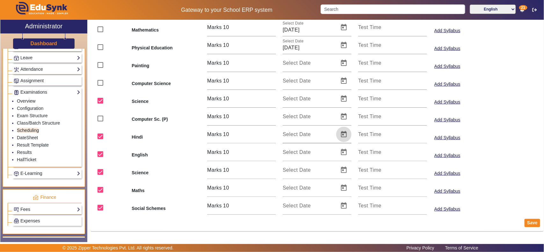
click at [342, 137] on span "Open calendar" at bounding box center [344, 134] width 15 height 15
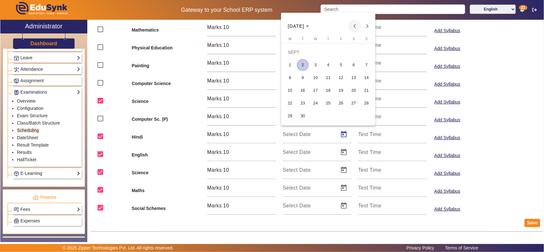
click at [351, 27] on span "Previous month" at bounding box center [355, 26] width 13 height 13
click at [331, 77] on span "14" at bounding box center [328, 77] width 11 height 11
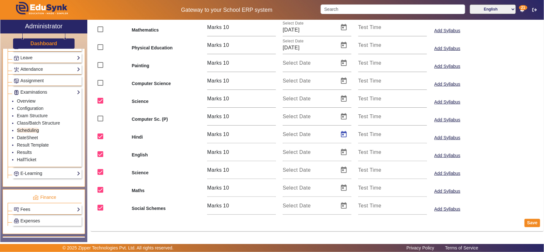
type input "[DATE]"
click at [340, 151] on span "Open calendar" at bounding box center [344, 152] width 15 height 15
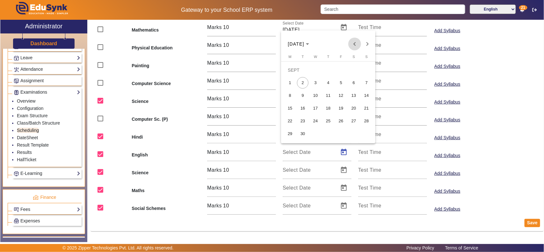
click at [352, 44] on span "Previous month" at bounding box center [355, 44] width 13 height 13
click at [345, 93] on span "15" at bounding box center [341, 95] width 11 height 11
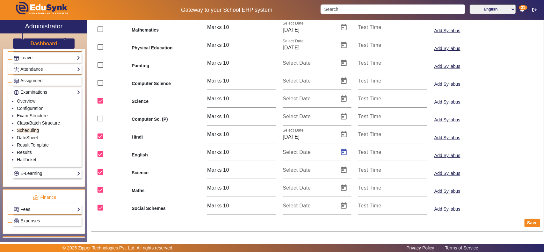
type input "[DATE]"
click at [342, 173] on span "Open calendar" at bounding box center [344, 170] width 15 height 15
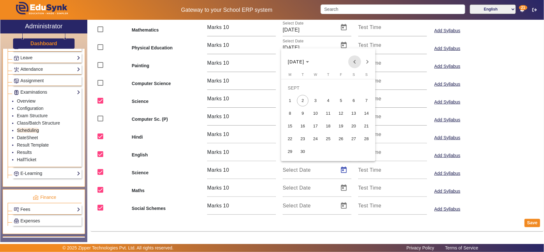
drag, startPoint x: 354, startPoint y: 63, endPoint x: 352, endPoint y: 72, distance: 9.6
click at [354, 63] on span "Previous month" at bounding box center [355, 61] width 13 height 13
click at [355, 112] on span "16" at bounding box center [353, 113] width 11 height 11
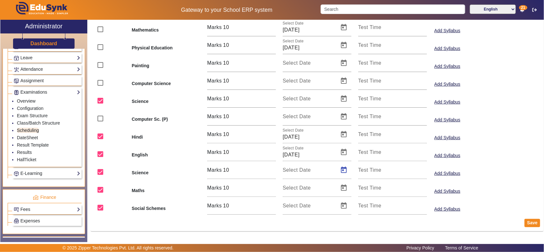
type input "[DATE]"
click at [345, 192] on span "Open calendar" at bounding box center [344, 188] width 15 height 15
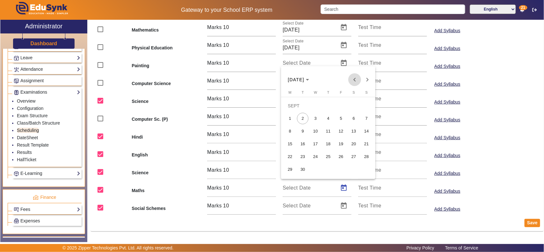
click at [353, 80] on span "Previous month" at bounding box center [355, 79] width 13 height 13
click at [303, 128] on span "12" at bounding box center [302, 131] width 11 height 11
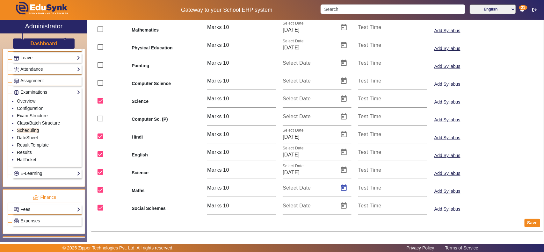
type input "[DATE]"
click at [343, 202] on span "Open calendar" at bounding box center [344, 205] width 15 height 15
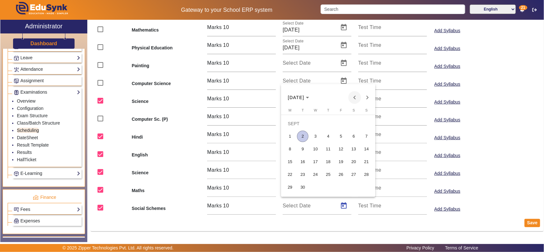
click at [354, 96] on span "Previous month" at bounding box center [355, 97] width 13 height 13
click at [289, 148] on span "11" at bounding box center [290, 149] width 11 height 11
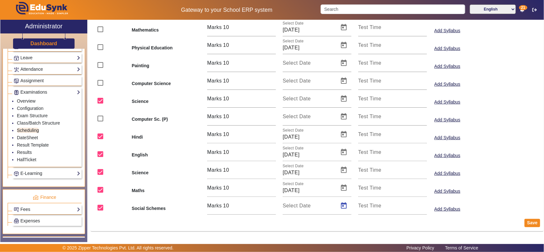
type input "[DATE]"
click at [526, 223] on button "Save" at bounding box center [533, 223] width 16 height 8
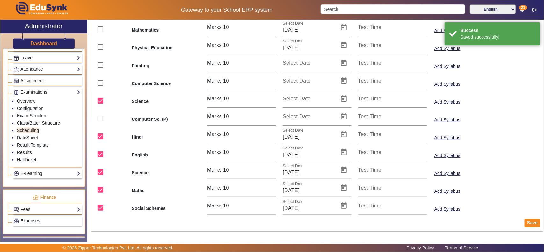
scroll to position [0, 0]
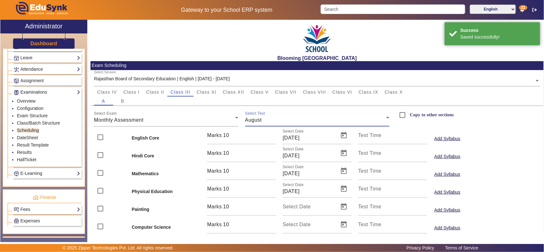
click at [270, 119] on div "August" at bounding box center [315, 120] width 141 height 8
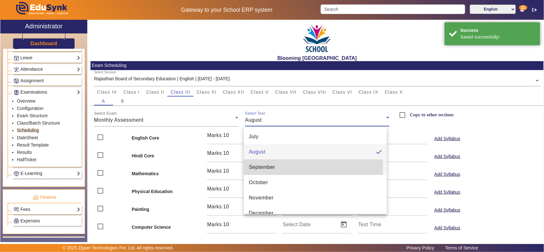
click at [268, 166] on span "September" at bounding box center [262, 168] width 26 height 8
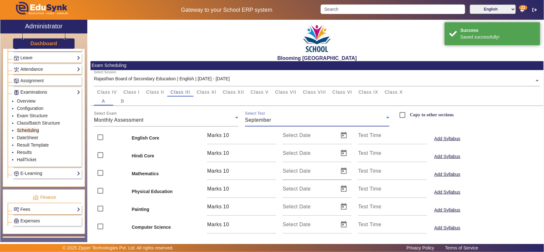
scroll to position [133, 0]
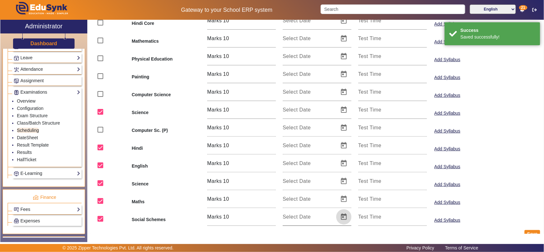
click at [343, 217] on span "Open calendar" at bounding box center [344, 217] width 15 height 15
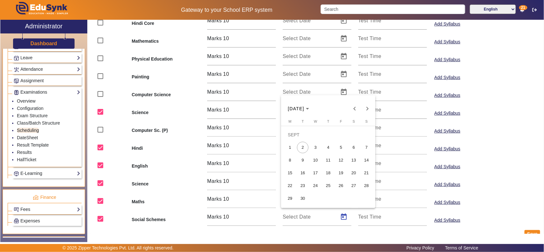
click at [330, 159] on span "11" at bounding box center [328, 160] width 11 height 11
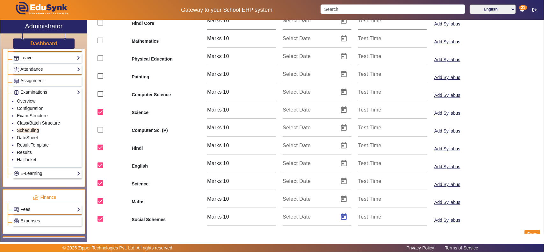
type input "[DATE]"
click at [342, 193] on span "Open calendar" at bounding box center [344, 199] width 15 height 15
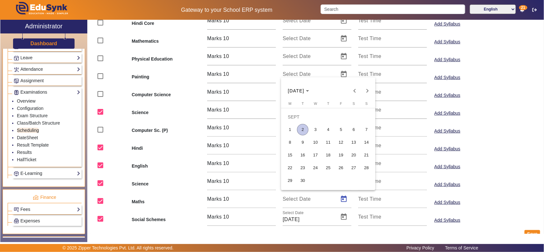
click at [318, 143] on span "10" at bounding box center [315, 142] width 11 height 11
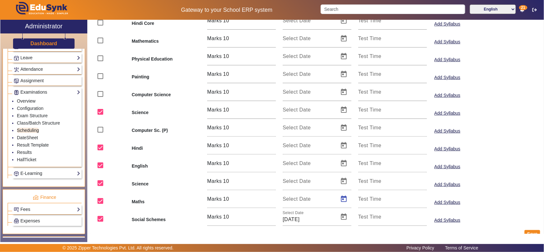
type input "[DATE]"
click at [344, 178] on span "Open calendar" at bounding box center [344, 181] width 15 height 15
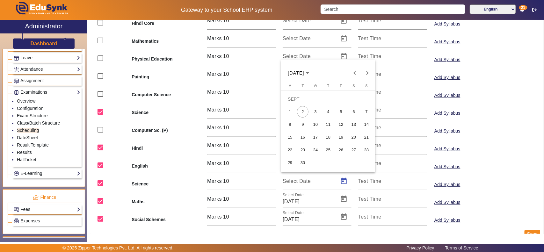
click at [311, 125] on span "10" at bounding box center [315, 124] width 11 height 11
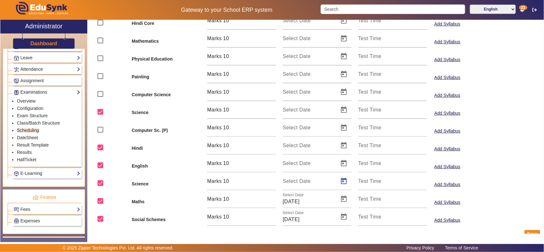
type input "[DATE]"
click at [344, 163] on span "Open calendar" at bounding box center [344, 163] width 15 height 15
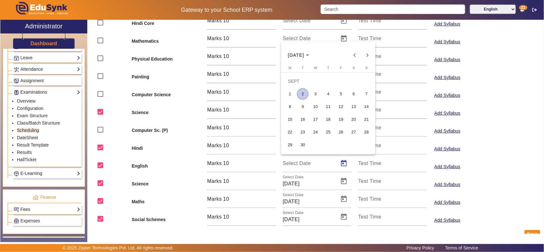
click at [301, 105] on span "9" at bounding box center [302, 106] width 11 height 11
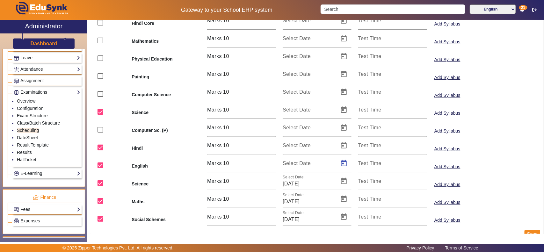
type input "[DATE]"
click at [343, 144] on span "Open calendar" at bounding box center [344, 145] width 15 height 15
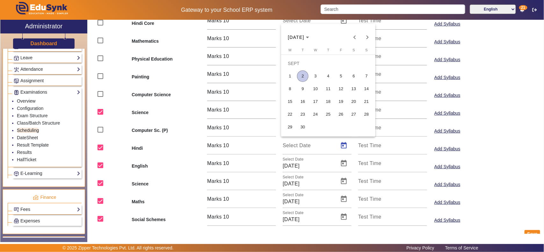
click at [297, 94] on button "9" at bounding box center [303, 89] width 13 height 13
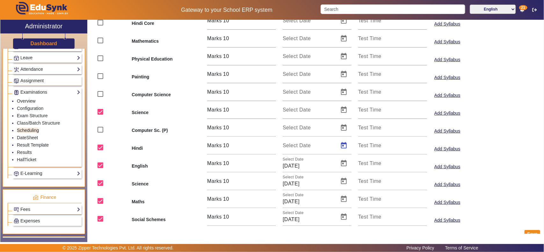
type input "[DATE]"
click at [526, 232] on button "Save" at bounding box center [533, 234] width 16 height 8
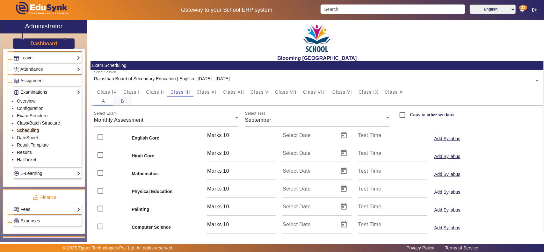
click at [124, 102] on span "B" at bounding box center [123, 101] width 4 height 4
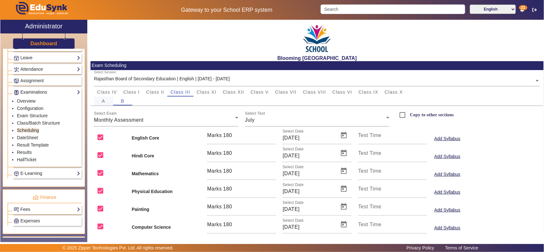
click at [106, 101] on div "A" at bounding box center [103, 101] width 19 height 9
click at [289, 120] on div "July" at bounding box center [315, 120] width 141 height 8
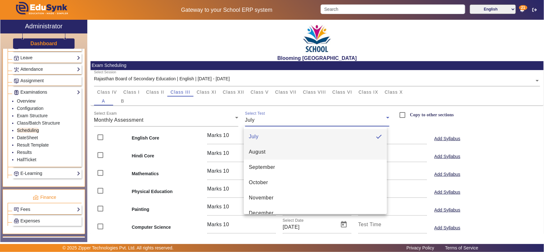
click at [275, 153] on mat-option "August" at bounding box center [315, 151] width 143 height 15
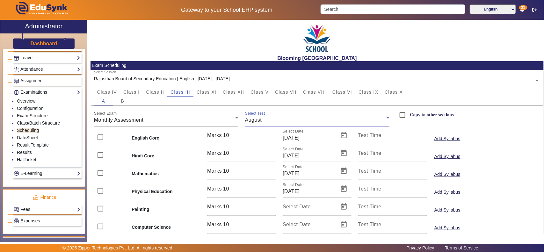
click at [276, 117] on div "August" at bounding box center [315, 120] width 141 height 8
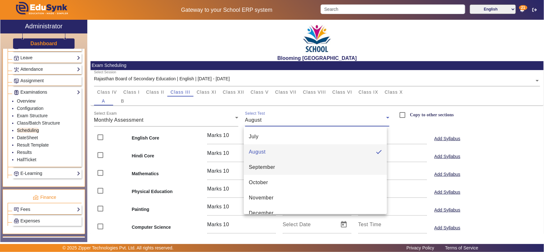
click at [277, 163] on mat-option "September" at bounding box center [315, 167] width 143 height 15
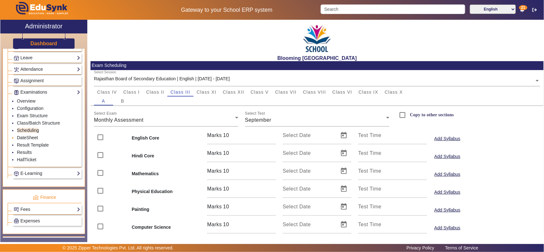
click at [22, 140] on link "DateSheet" at bounding box center [27, 137] width 21 height 5
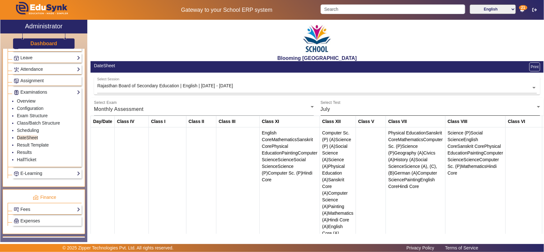
click at [401, 106] on div "July" at bounding box center [429, 110] width 217 height 8
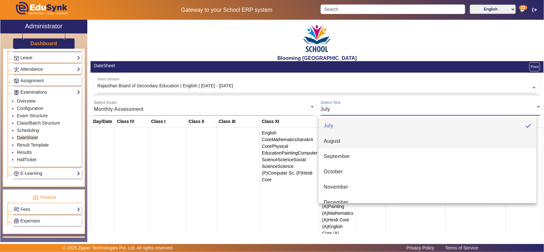
click at [358, 137] on mat-option "August" at bounding box center [428, 141] width 218 height 15
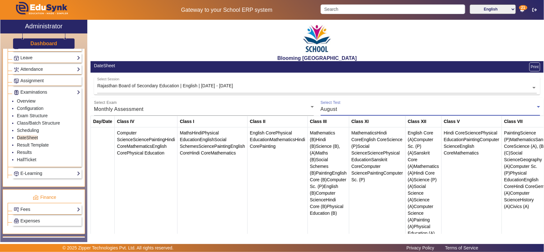
click at [367, 111] on div "August" at bounding box center [429, 110] width 217 height 8
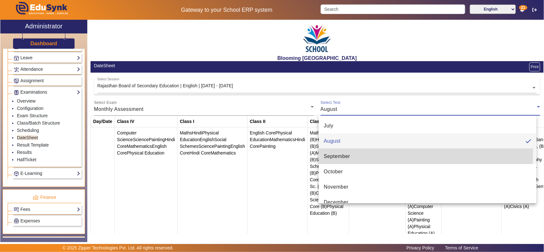
click at [349, 151] on mat-option "September" at bounding box center [428, 156] width 218 height 15
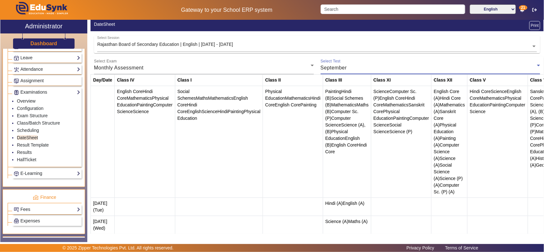
scroll to position [70, 0]
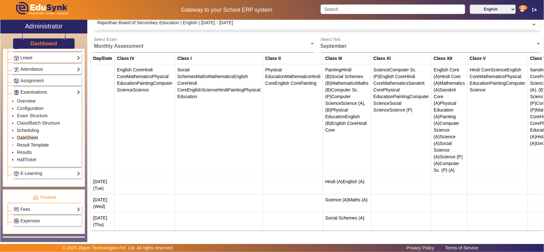
click at [30, 148] on link "Result Template" at bounding box center [33, 145] width 32 height 5
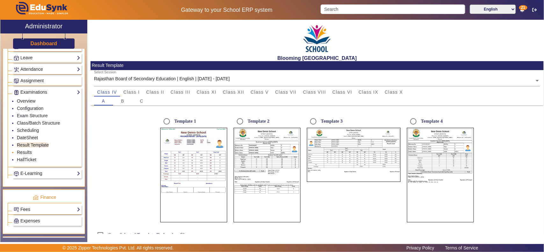
radio input "true"
click at [23, 155] on link "Results" at bounding box center [24, 152] width 15 height 5
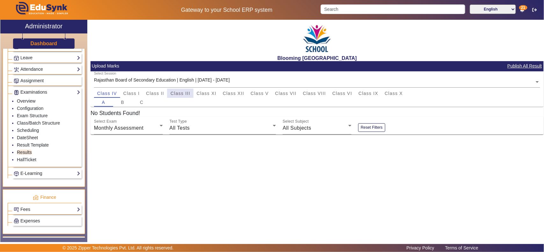
click at [173, 96] on span "Class III" at bounding box center [181, 93] width 20 height 9
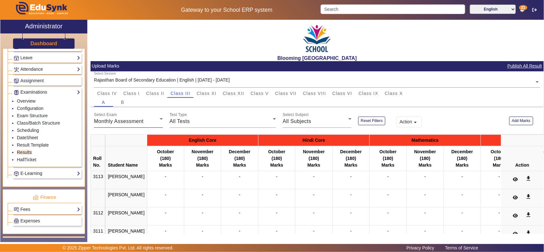
click at [142, 127] on div "Select Exam Monthly Assessment" at bounding box center [128, 119] width 69 height 18
click at [226, 117] on div at bounding box center [272, 126] width 544 height 252
click at [226, 118] on div "All Tests" at bounding box center [221, 122] width 103 height 8
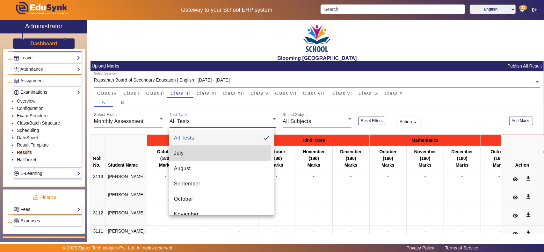
click at [192, 150] on mat-option "July" at bounding box center [222, 153] width 106 height 15
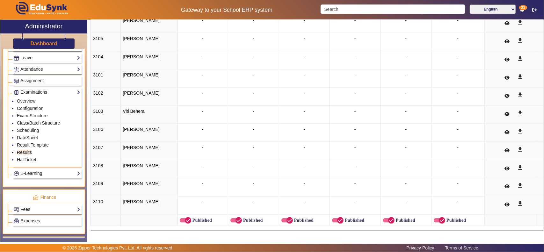
scroll to position [62, 0]
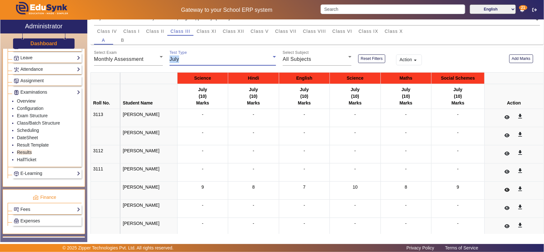
click at [505, 191] on icon at bounding box center [507, 190] width 5 height 4
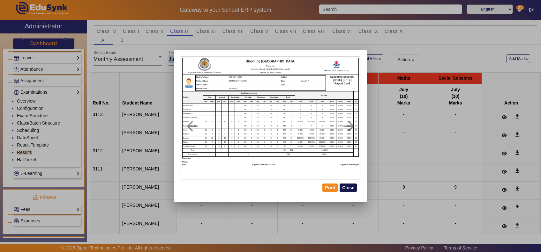
click at [354, 186] on button "Close" at bounding box center [347, 188] width 17 height 8
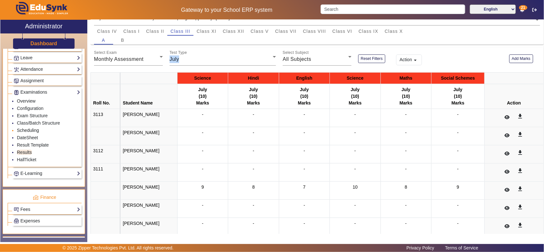
click at [22, 133] on link "Scheduling" at bounding box center [28, 130] width 22 height 5
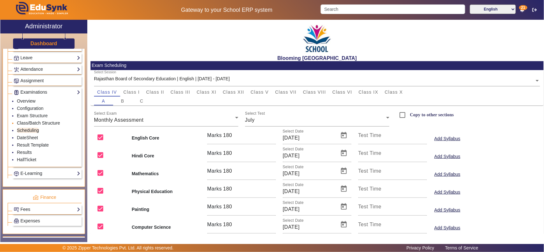
click at [37, 126] on link "Class/Batch Structure" at bounding box center [38, 123] width 43 height 5
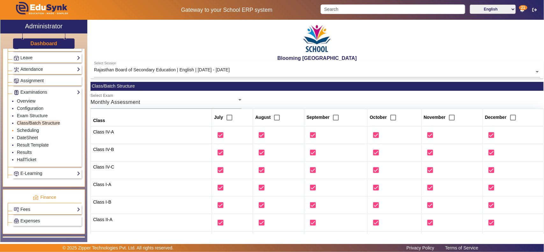
click at [29, 133] on link "Scheduling" at bounding box center [28, 130] width 22 height 5
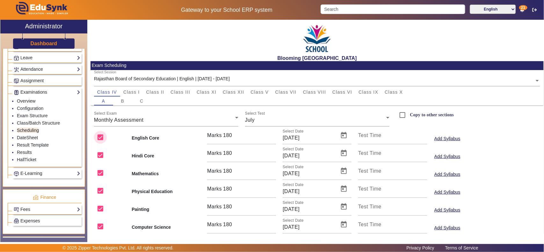
click at [100, 136] on input "checkbox" at bounding box center [100, 137] width 13 height 13
checkbox input "false"
drag, startPoint x: 101, startPoint y: 149, endPoint x: 101, endPoint y: 155, distance: 5.7
click at [101, 151] on input "checkbox" at bounding box center [100, 155] width 13 height 13
checkbox input "false"
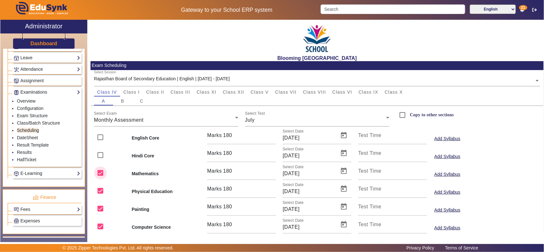
drag, startPoint x: 101, startPoint y: 168, endPoint x: 100, endPoint y: 176, distance: 8.3
click at [101, 169] on input "checkbox" at bounding box center [100, 173] width 13 height 13
checkbox input "false"
click at [101, 185] on input "checkbox" at bounding box center [100, 191] width 13 height 13
checkbox input "false"
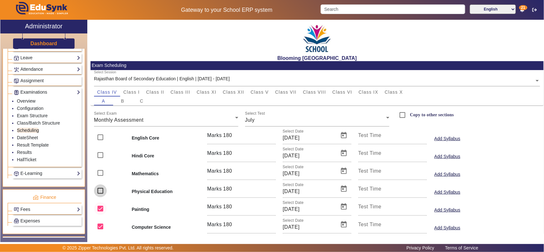
scroll to position [37, 0]
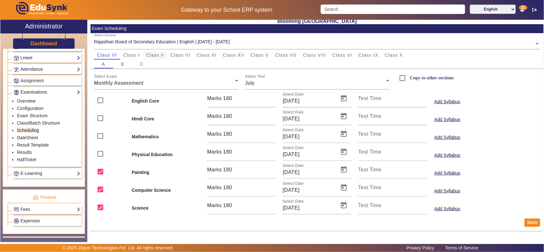
click at [161, 51] on span "Class II" at bounding box center [155, 55] width 18 height 9
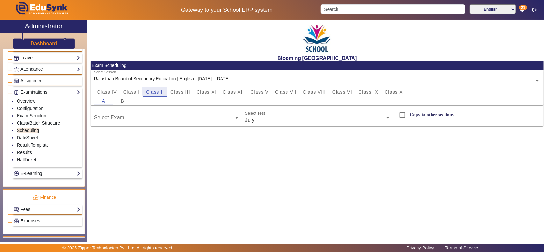
scroll to position [0, 0]
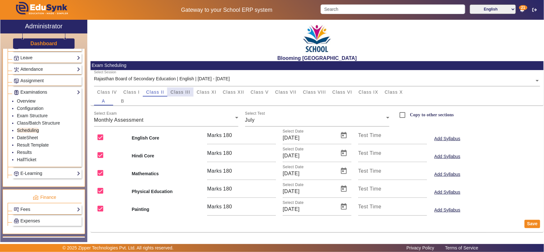
click at [179, 88] on span "Class III" at bounding box center [181, 92] width 20 height 9
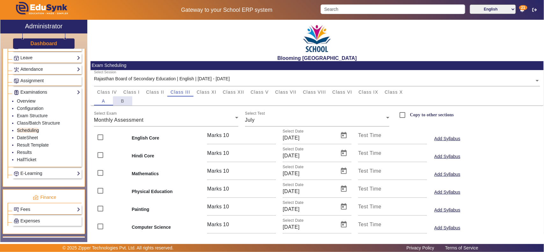
click at [124, 103] on span "B" at bounding box center [123, 101] width 4 height 4
click at [102, 102] on span "A" at bounding box center [104, 101] width 4 height 4
click at [265, 120] on div "July" at bounding box center [315, 120] width 141 height 8
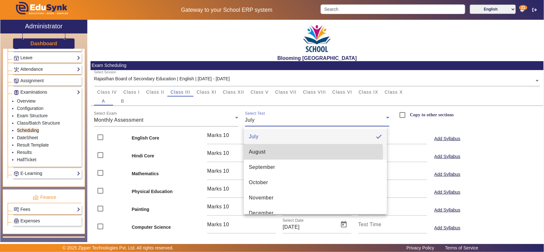
click at [274, 154] on mat-option "August" at bounding box center [315, 151] width 143 height 15
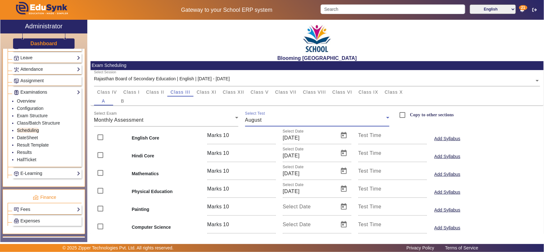
scroll to position [144, 0]
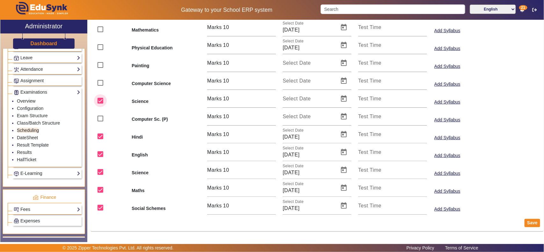
click at [100, 103] on input "checkbox" at bounding box center [100, 100] width 13 height 13
checkbox input "false"
click at [526, 220] on button "Save" at bounding box center [533, 223] width 16 height 8
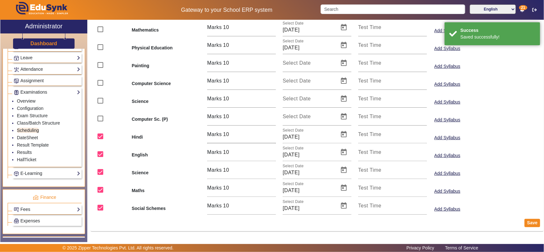
scroll to position [0, 0]
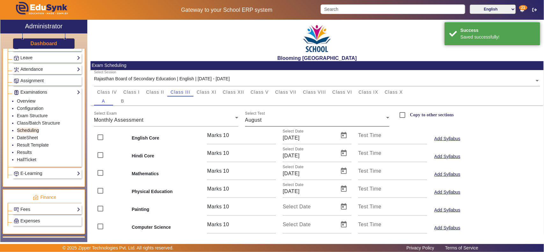
click at [292, 120] on div "August" at bounding box center [315, 120] width 141 height 8
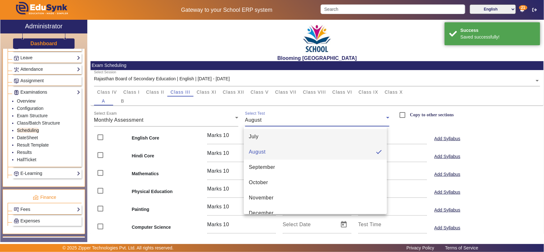
click at [263, 133] on mat-option "July" at bounding box center [315, 136] width 143 height 15
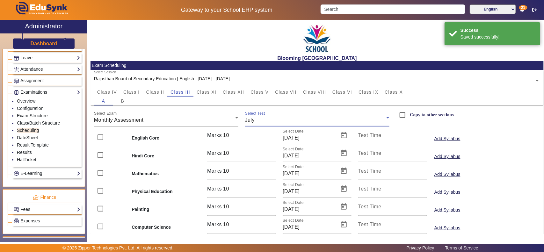
scroll to position [133, 0]
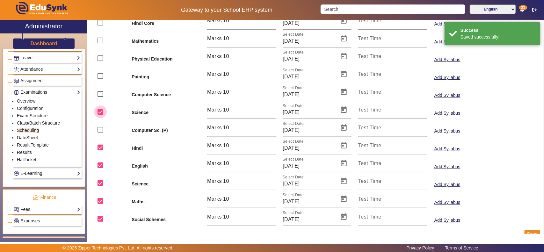
click at [101, 112] on input "checkbox" at bounding box center [100, 112] width 13 height 13
checkbox input "false"
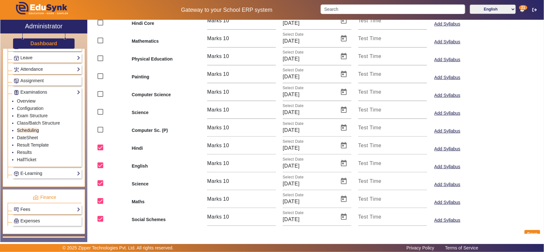
click at [531, 235] on div "Blooming Buds Secondary School Exam Scheduling Select Session [GEOGRAPHIC_DATA]…" at bounding box center [315, 128] width 457 height 216
click at [531, 231] on button "Save" at bounding box center [533, 234] width 16 height 8
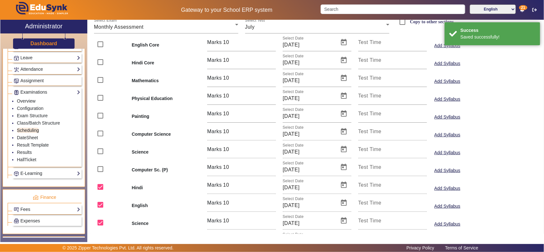
scroll to position [0, 0]
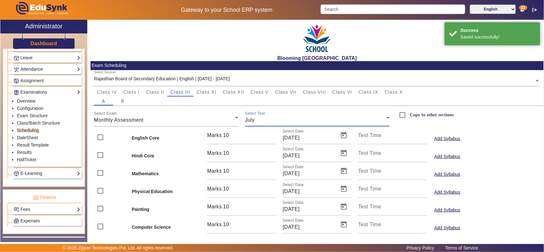
click at [270, 116] on div "July" at bounding box center [315, 120] width 141 height 8
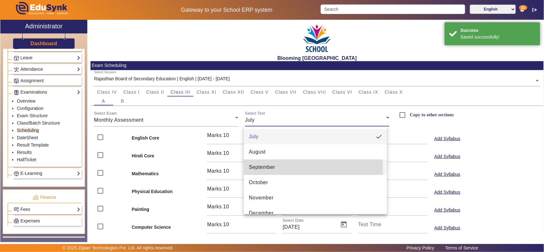
click at [270, 169] on span "September" at bounding box center [262, 168] width 26 height 8
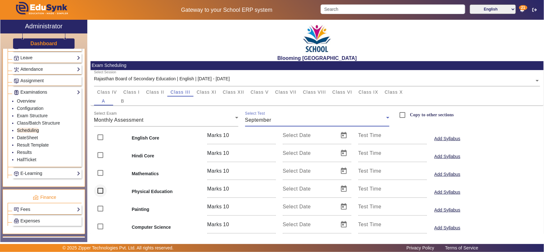
scroll to position [133, 0]
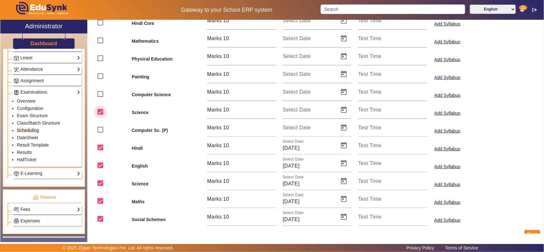
drag, startPoint x: 100, startPoint y: 112, endPoint x: 151, endPoint y: 132, distance: 54.0
click at [100, 112] on input "checkbox" at bounding box center [100, 112] width 13 height 13
checkbox input "false"
click at [526, 233] on button "Save" at bounding box center [533, 234] width 16 height 8
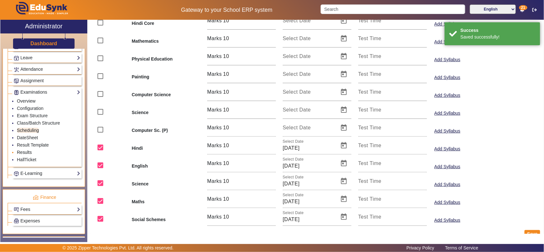
click at [23, 155] on link "Results" at bounding box center [24, 152] width 15 height 5
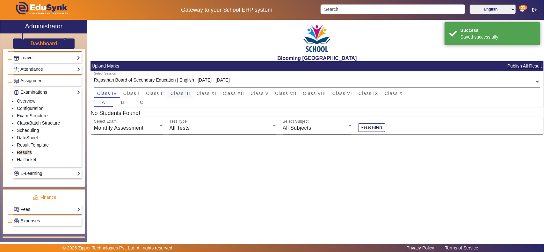
click at [183, 95] on span "Class III" at bounding box center [181, 93] width 20 height 4
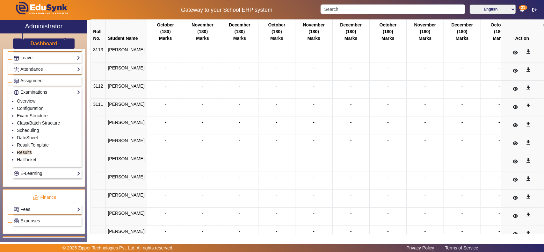
scroll to position [133, 0]
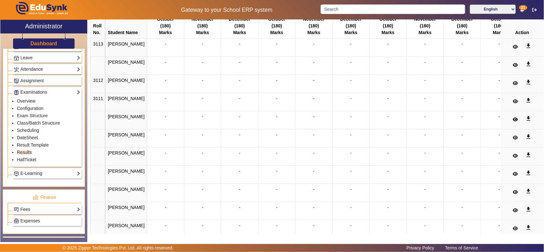
click at [513, 121] on icon at bounding box center [515, 119] width 5 height 4
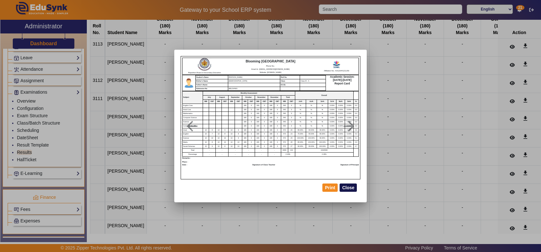
click at [350, 187] on button "Close" at bounding box center [347, 188] width 17 height 8
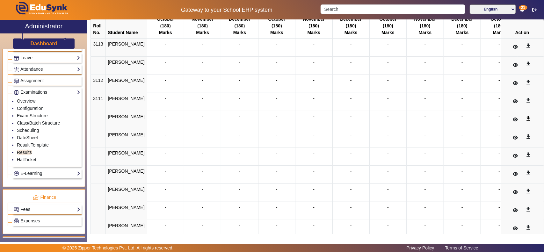
click at [526, 118] on mat-icon "get_app" at bounding box center [529, 118] width 6 height 6
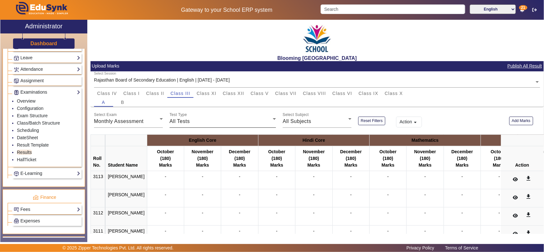
click at [231, 116] on div "Test Type All Tests" at bounding box center [223, 119] width 107 height 18
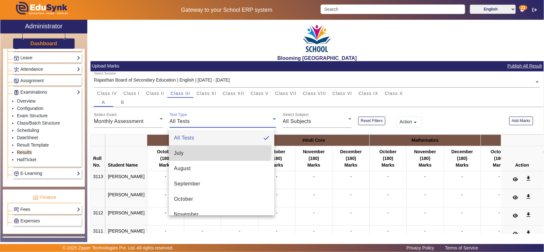
click at [202, 149] on mat-option "July" at bounding box center [222, 153] width 106 height 15
